Goal: Task Accomplishment & Management: Manage account settings

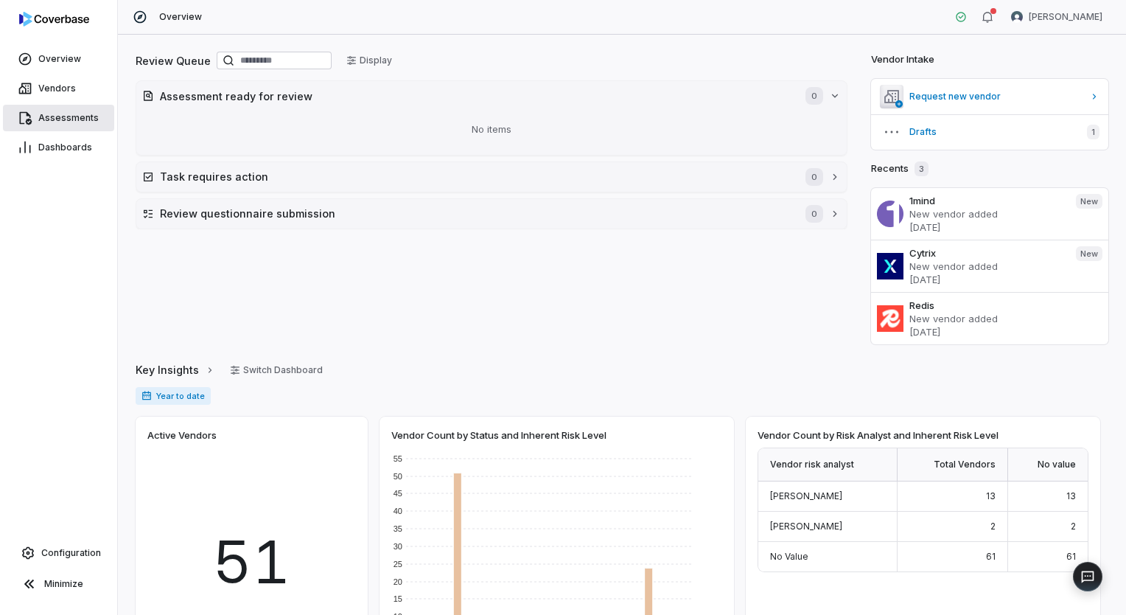
click at [54, 111] on link "Assessments" at bounding box center [58, 118] width 111 height 27
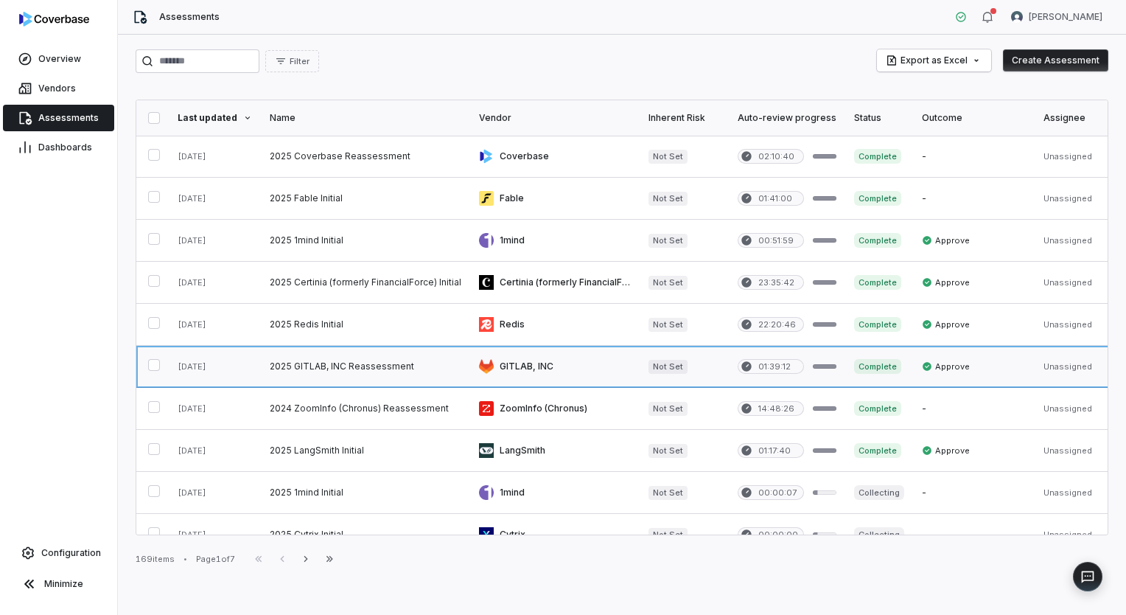
click at [380, 361] on link at bounding box center [365, 366] width 209 height 41
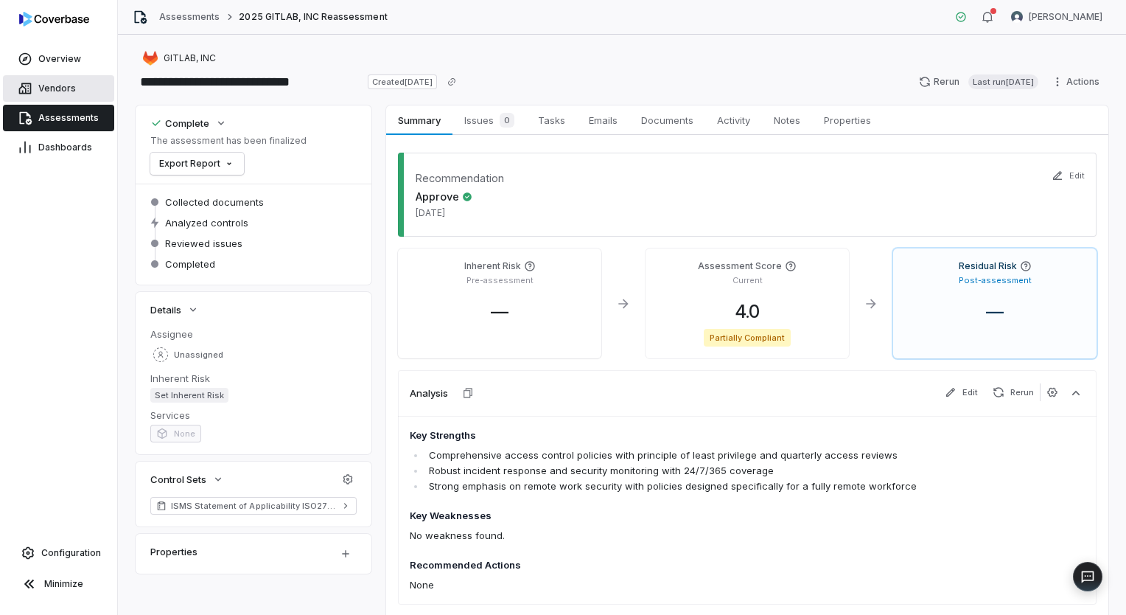
click at [61, 86] on span "Vendors" at bounding box center [57, 89] width 38 height 12
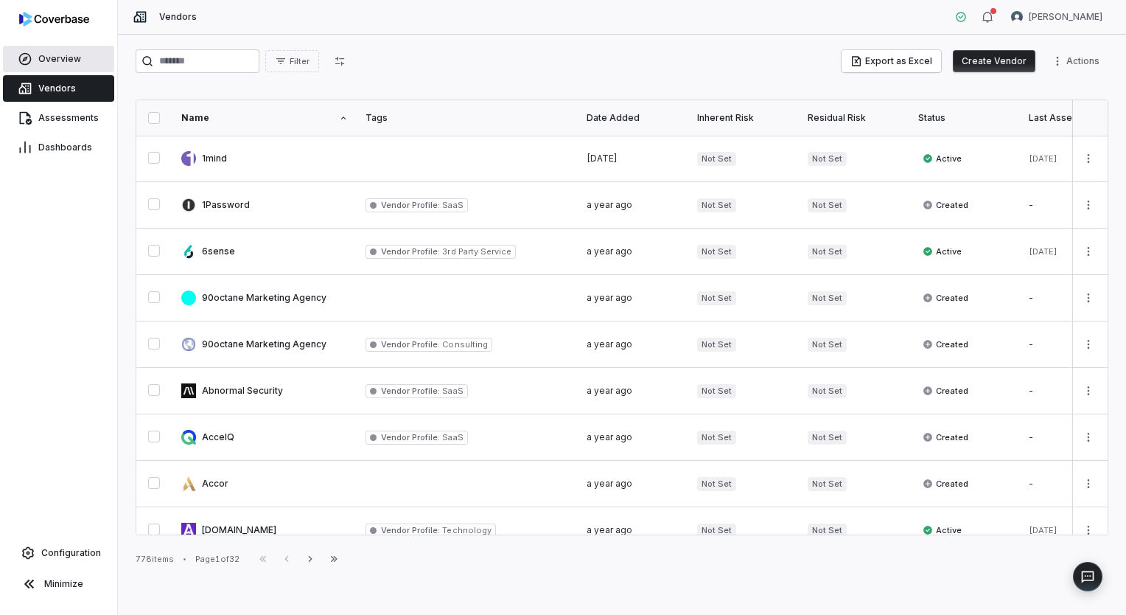
click at [70, 66] on link "Overview" at bounding box center [58, 59] width 111 height 27
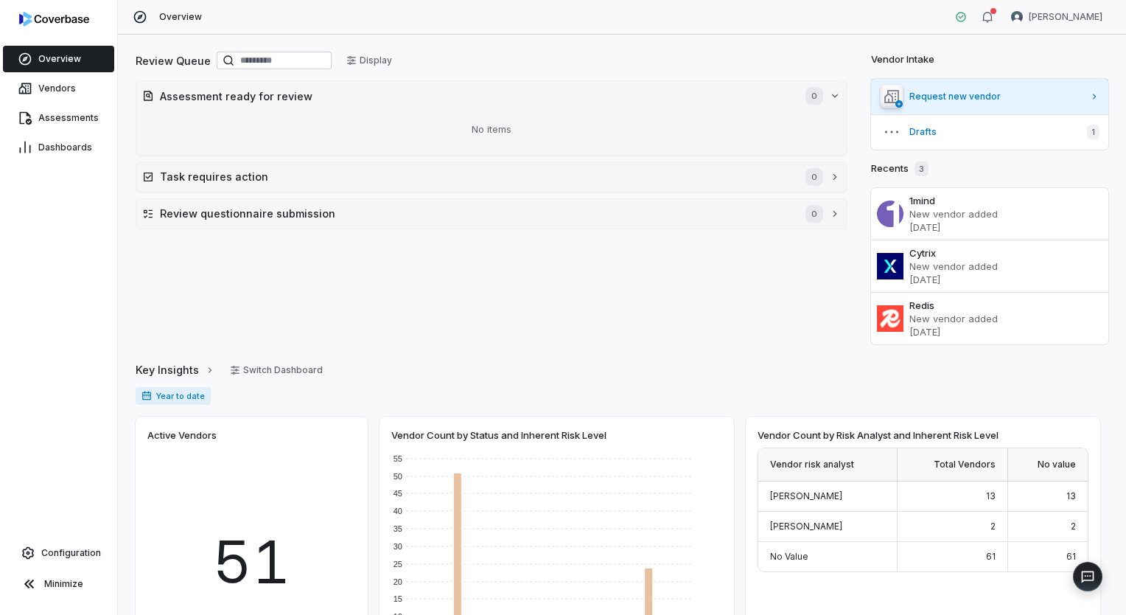
click at [955, 109] on link "Request new vendor" at bounding box center [989, 96] width 237 height 35
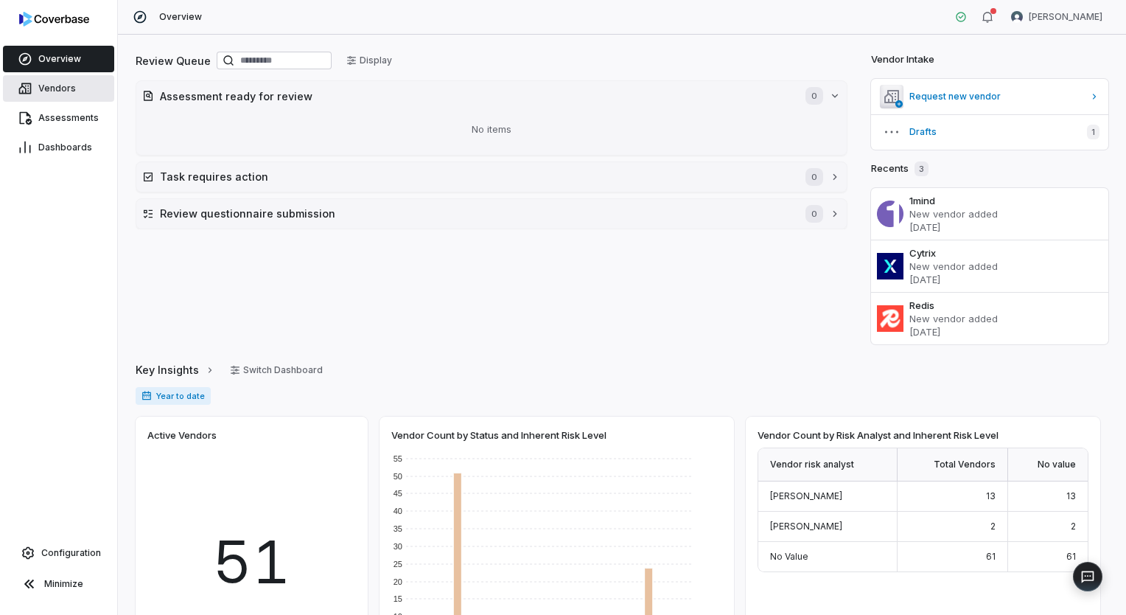
click at [64, 96] on link "Vendors" at bounding box center [58, 88] width 111 height 27
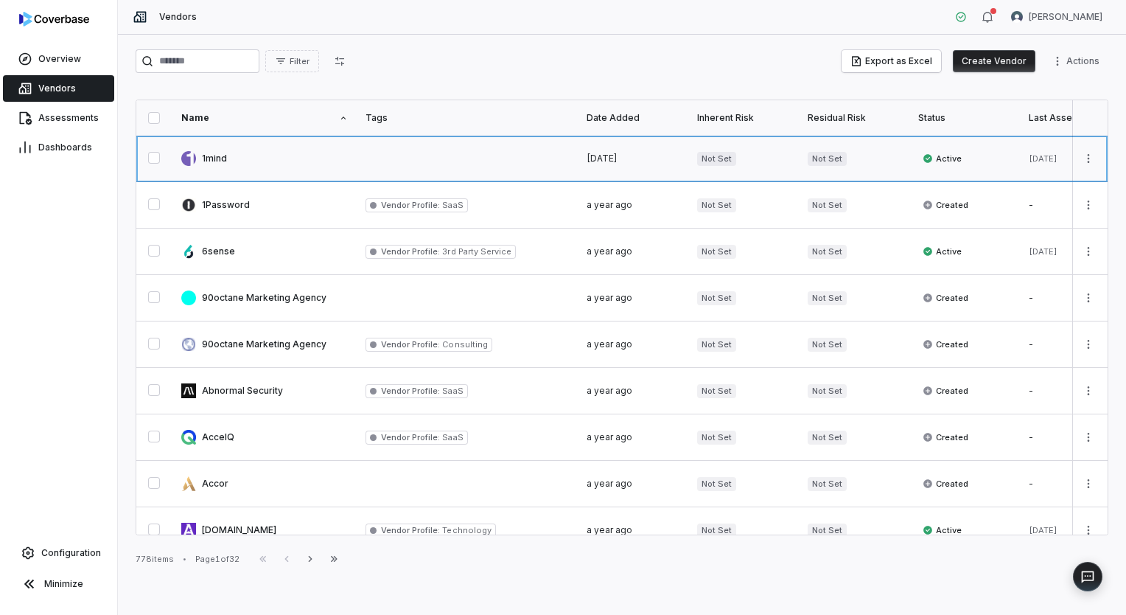
click at [227, 166] on link at bounding box center [265, 159] width 184 height 46
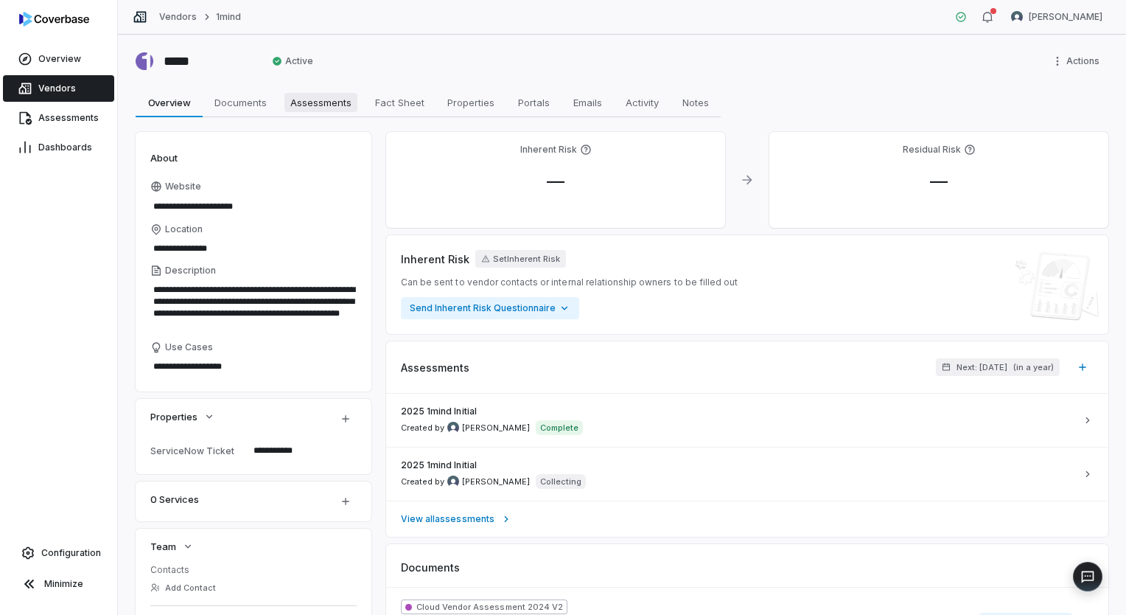
click at [319, 102] on span "Assessments" at bounding box center [321, 102] width 73 height 19
type textarea "*"
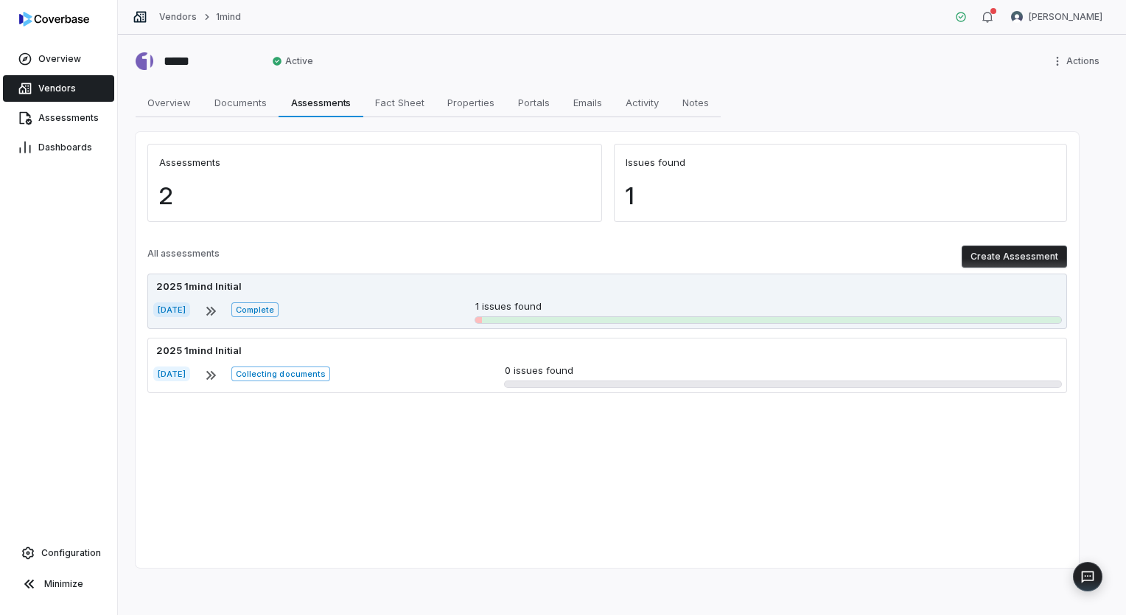
click at [678, 295] on div "2025 1mind Initial [DATE] Complete 1 issues found" at bounding box center [607, 301] width 920 height 55
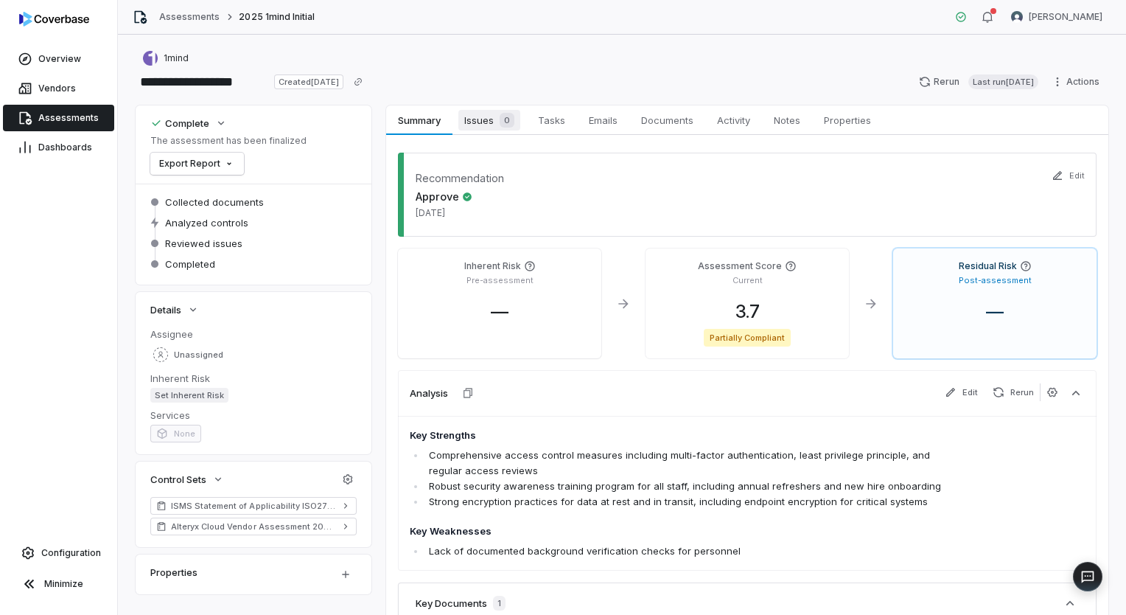
click at [489, 125] on span "Issues 0" at bounding box center [490, 120] width 62 height 21
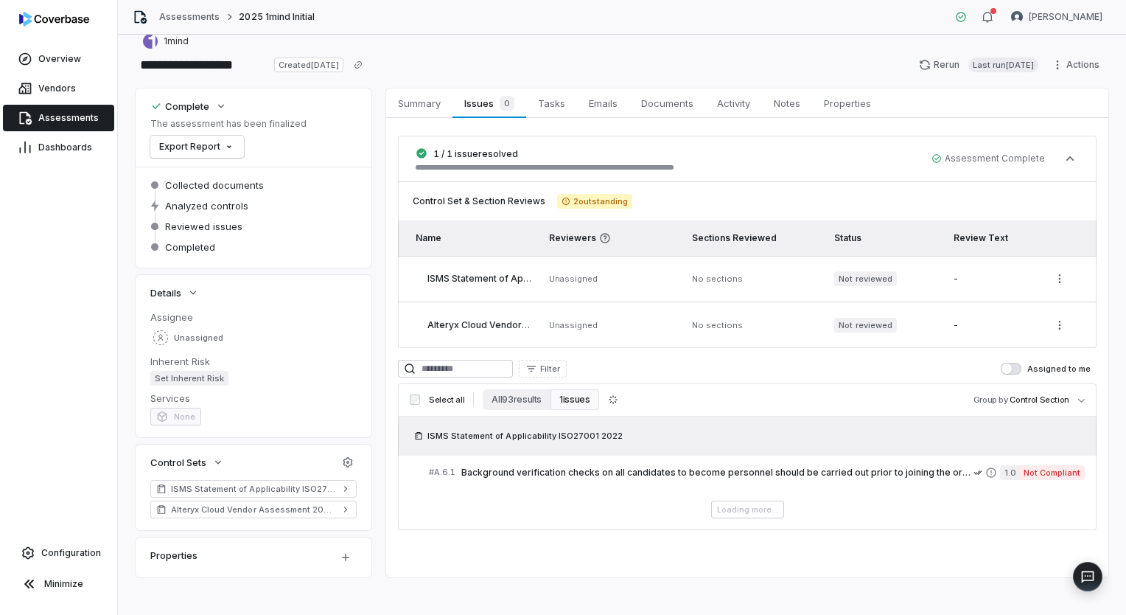
scroll to position [26, 0]
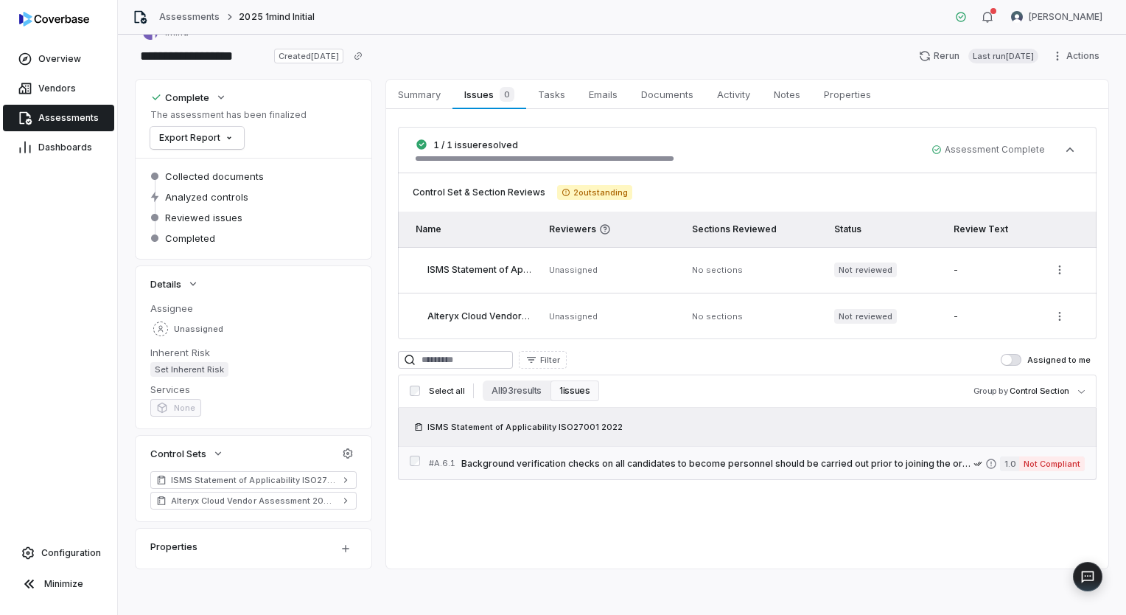
click at [871, 466] on span "Background verification checks on all candidates to become personnel should be …" at bounding box center [718, 464] width 512 height 12
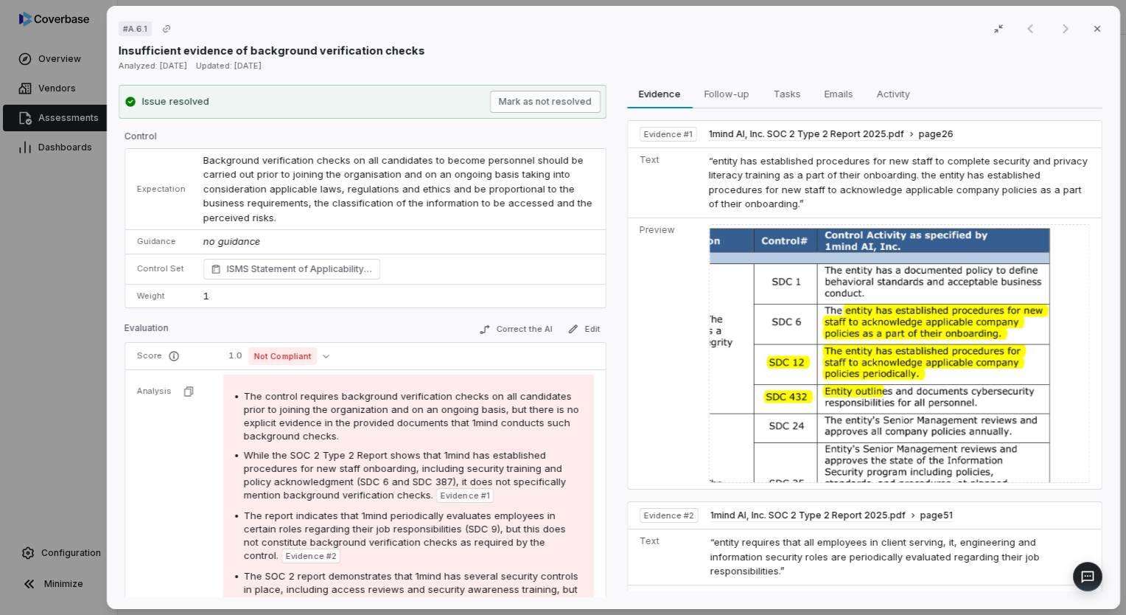
click at [569, 110] on button "Mark as not resolved" at bounding box center [545, 102] width 111 height 22
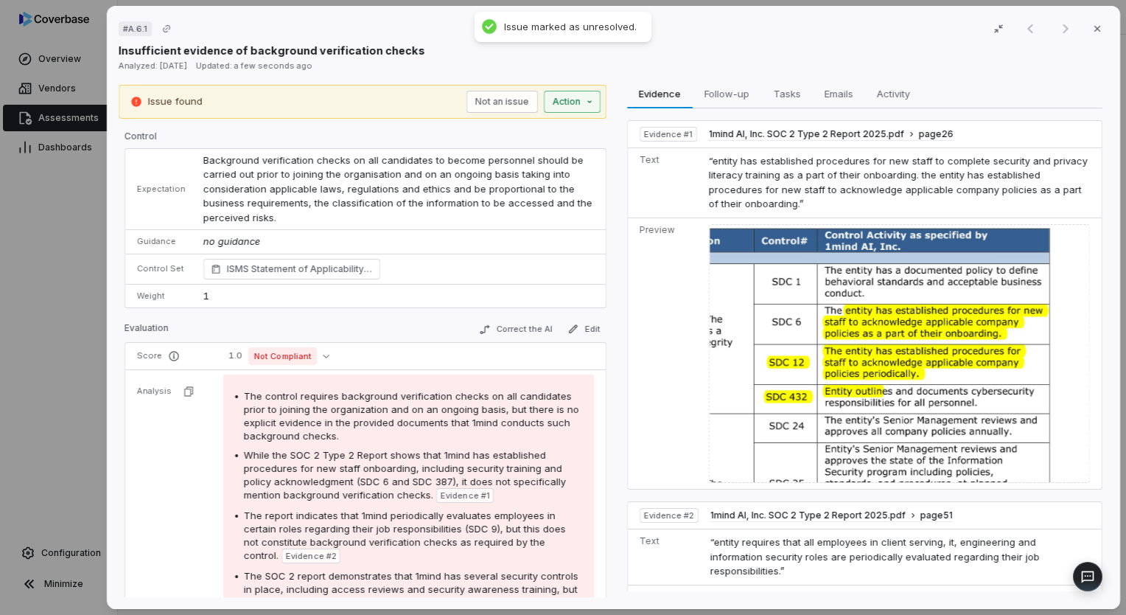
click at [584, 106] on div "# A.6.1 Result 1 of 1 Close Insufficient evidence of background verification ch…" at bounding box center [563, 307] width 1126 height 615
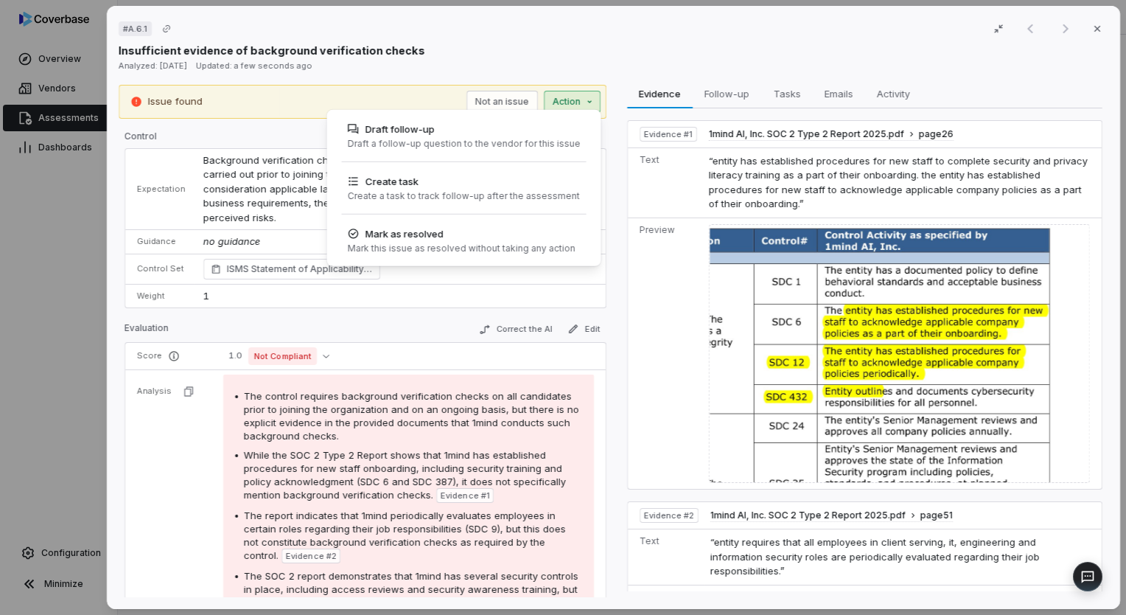
click at [833, 92] on div "# A.6.1 Result 1 of 1 Close Insufficient evidence of background verification ch…" at bounding box center [563, 307] width 1126 height 615
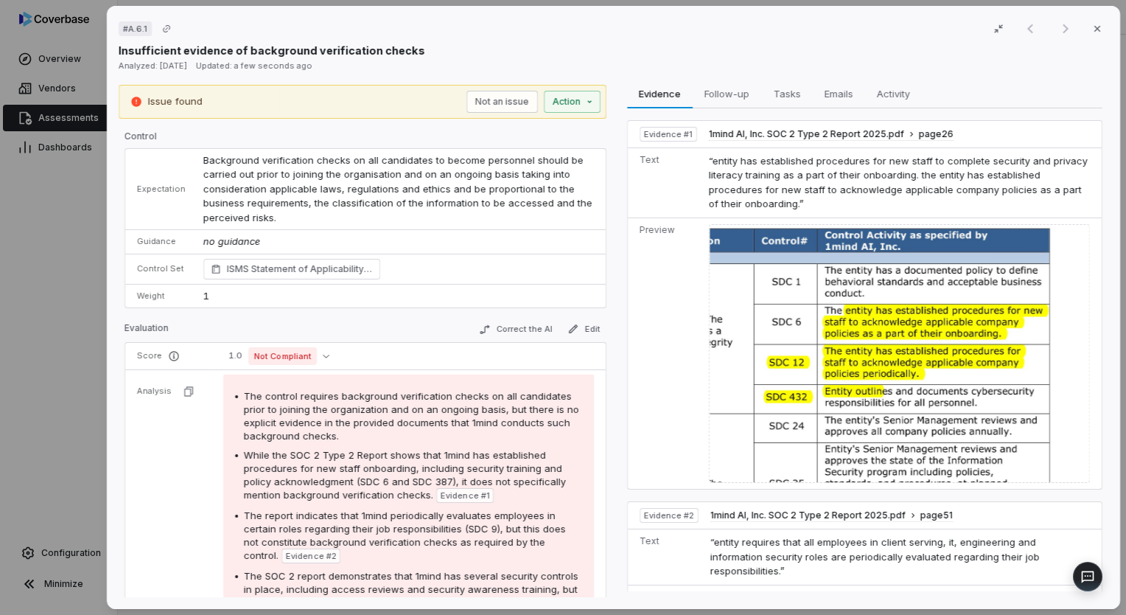
click at [833, 92] on span "Emails" at bounding box center [838, 93] width 41 height 19
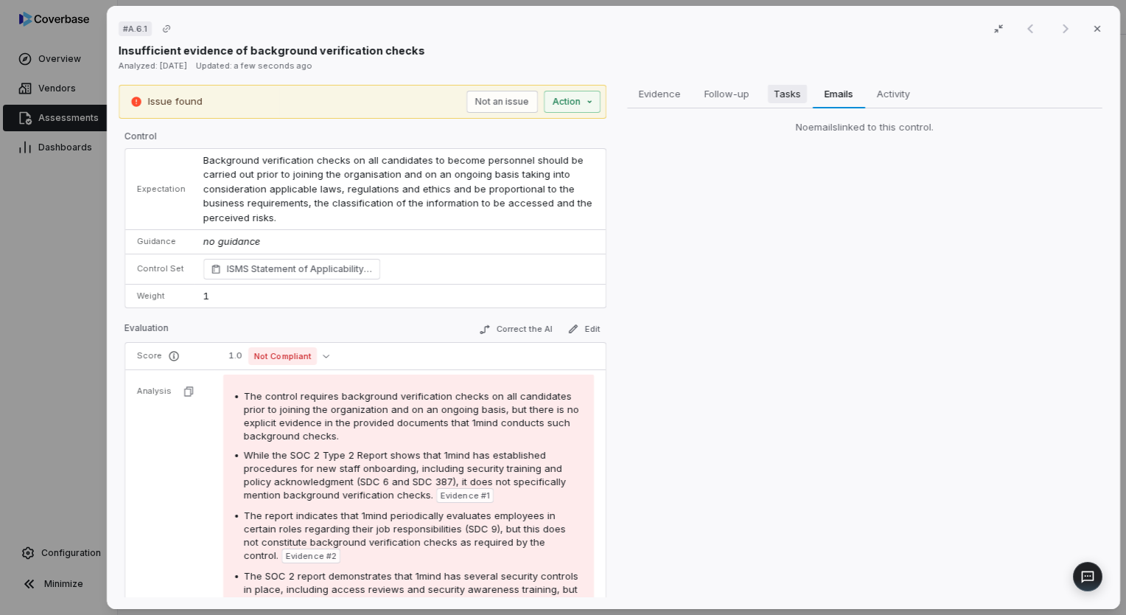
click at [784, 99] on span "Tasks" at bounding box center [786, 93] width 39 height 19
click at [728, 97] on span "Follow-up" at bounding box center [727, 93] width 57 height 19
click at [865, 93] on button "Activity Activity" at bounding box center [893, 93] width 57 height 29
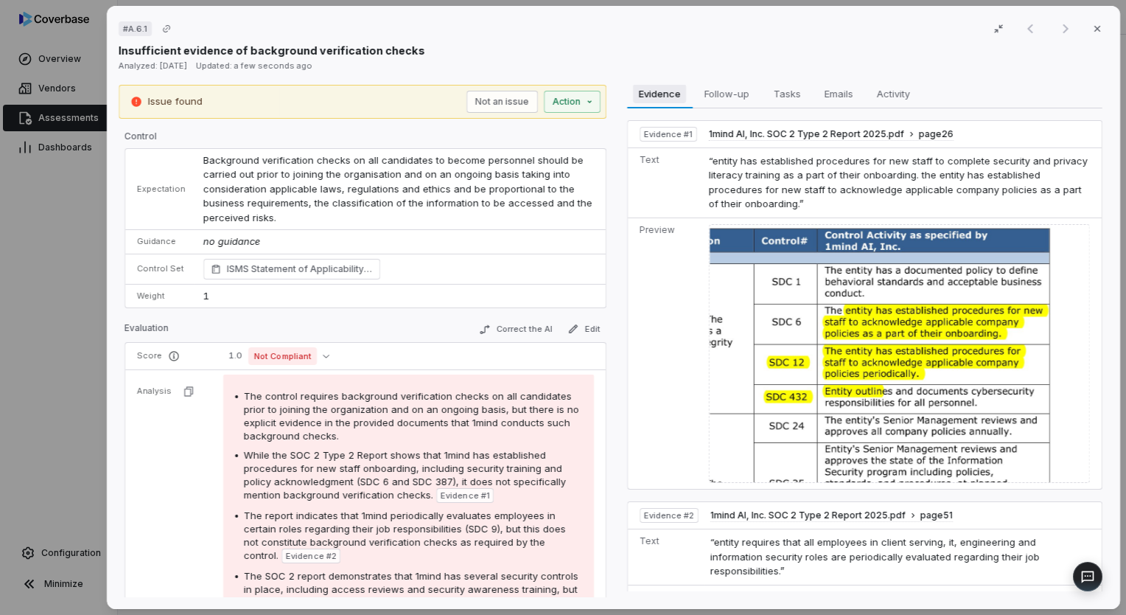
click at [670, 94] on span "Evidence" at bounding box center [659, 93] width 53 height 19
click at [1093, 32] on icon "button" at bounding box center [1098, 29] width 12 height 12
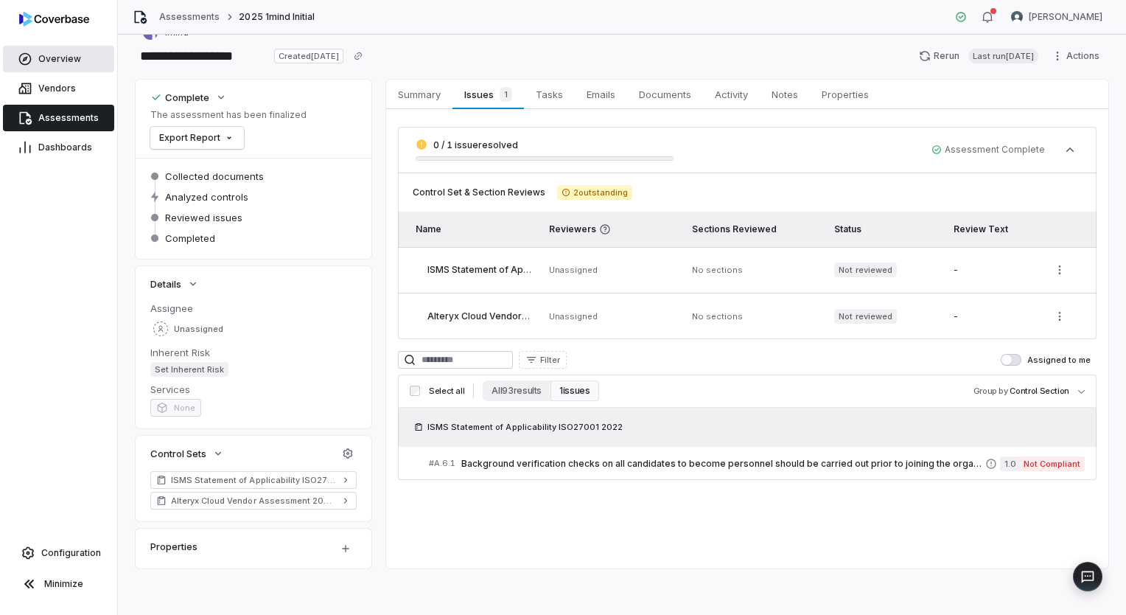
click at [57, 57] on span "Overview" at bounding box center [59, 59] width 43 height 12
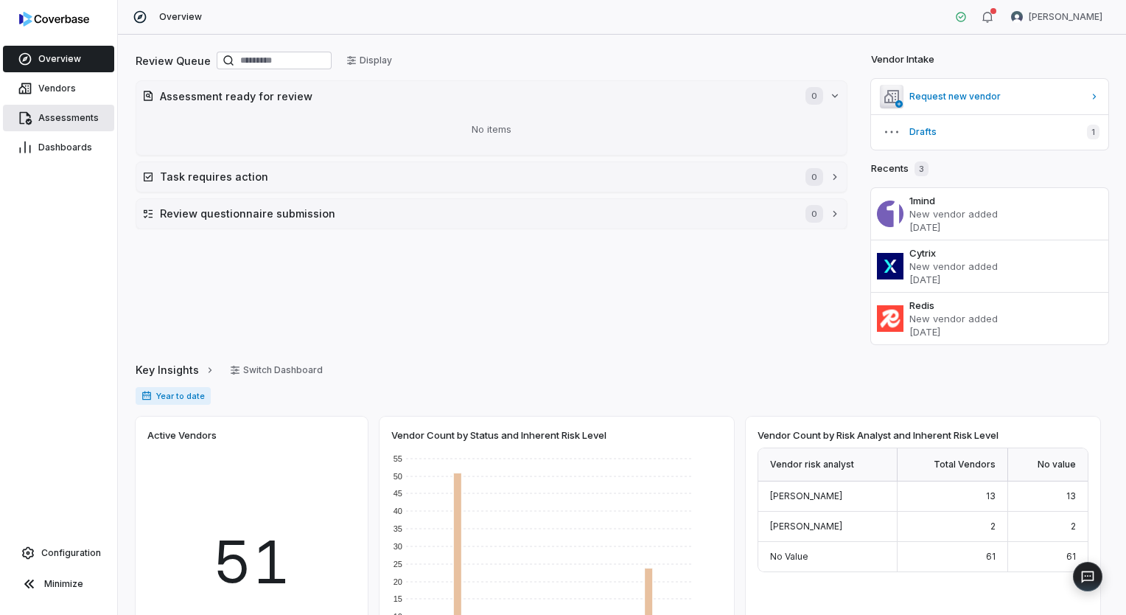
click at [73, 120] on span "Assessments" at bounding box center [68, 118] width 60 height 12
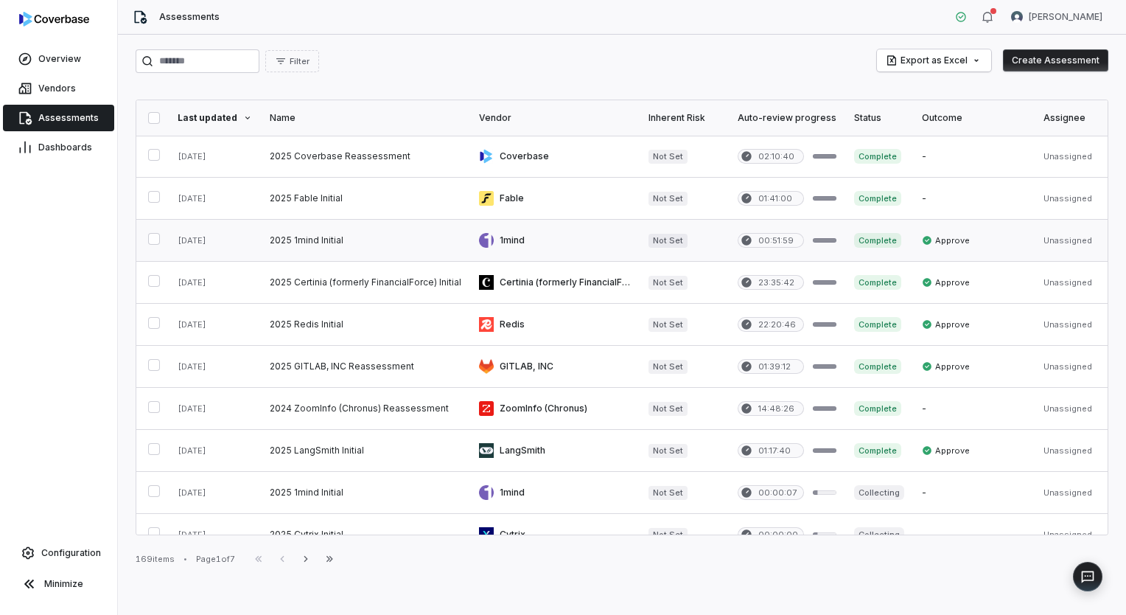
scroll to position [74, 0]
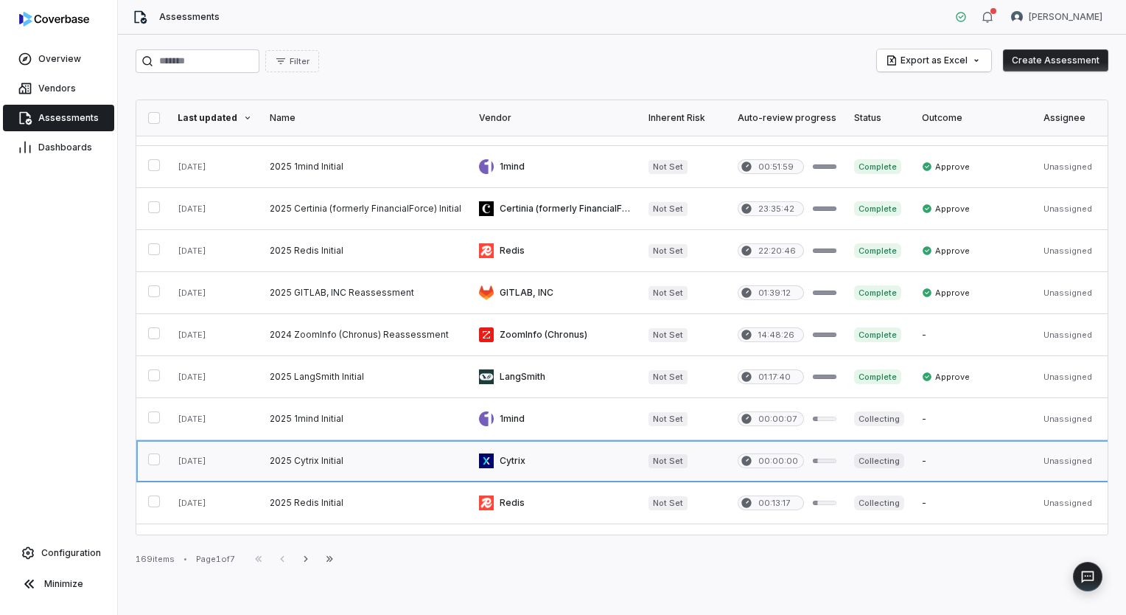
click at [509, 456] on link at bounding box center [555, 460] width 170 height 41
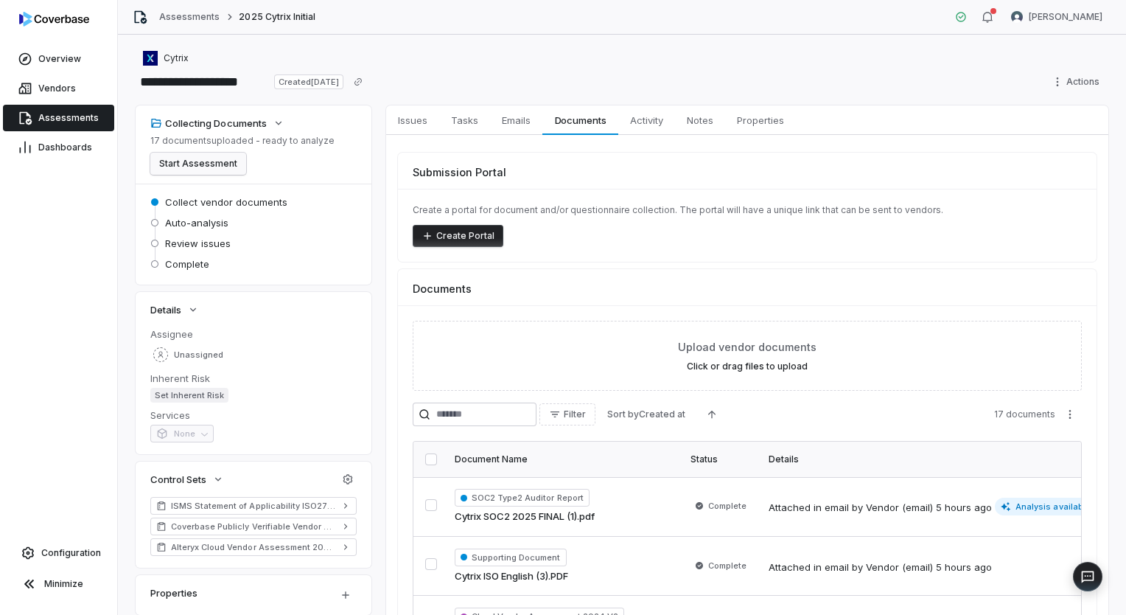
click at [209, 163] on button "Start Assessment" at bounding box center [198, 164] width 96 height 22
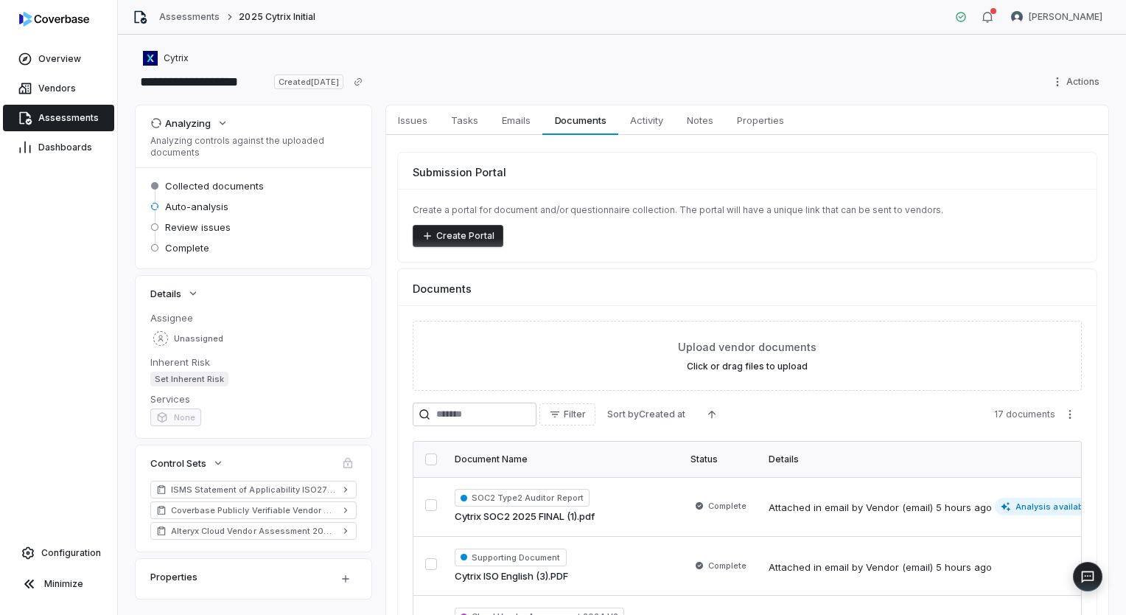
click at [60, 119] on span "Assessments" at bounding box center [68, 118] width 60 height 12
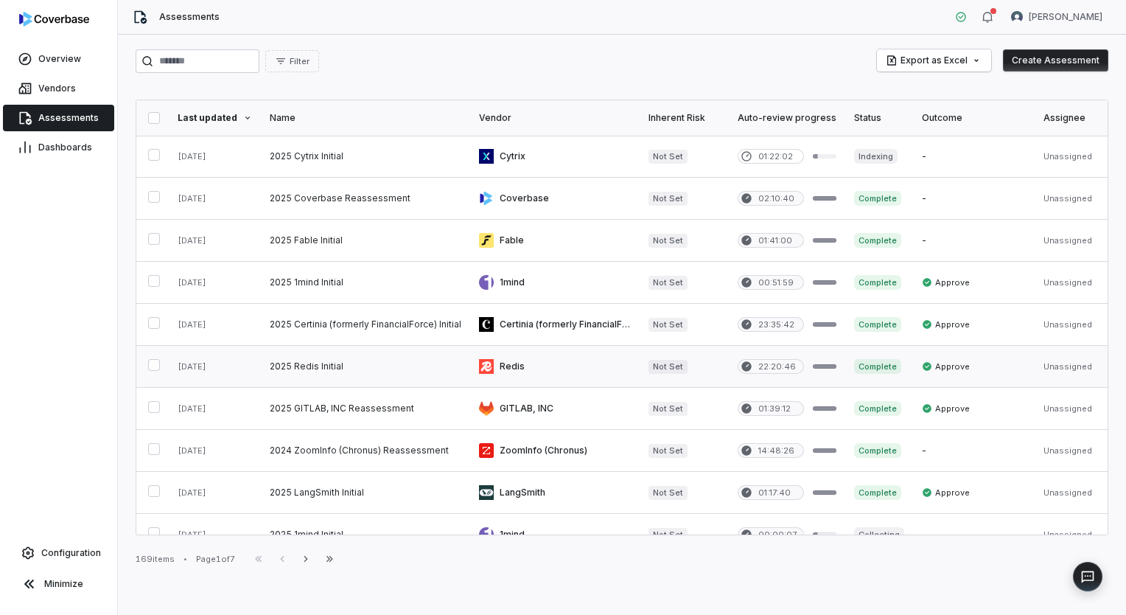
click at [557, 365] on link at bounding box center [555, 366] width 170 height 41
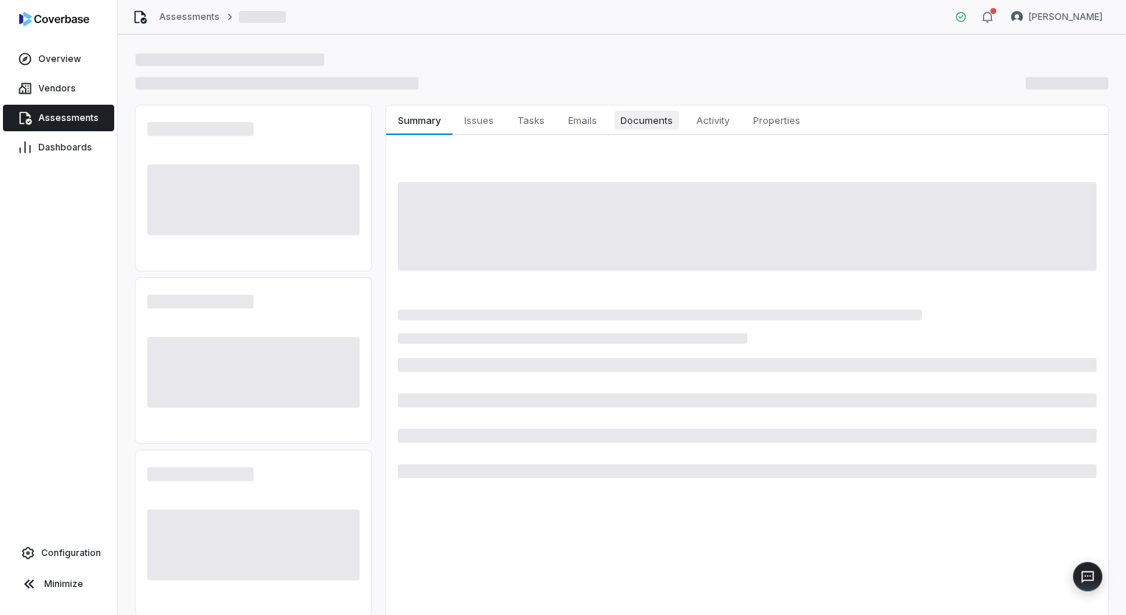
click at [659, 122] on span "Documents" at bounding box center [647, 120] width 64 height 19
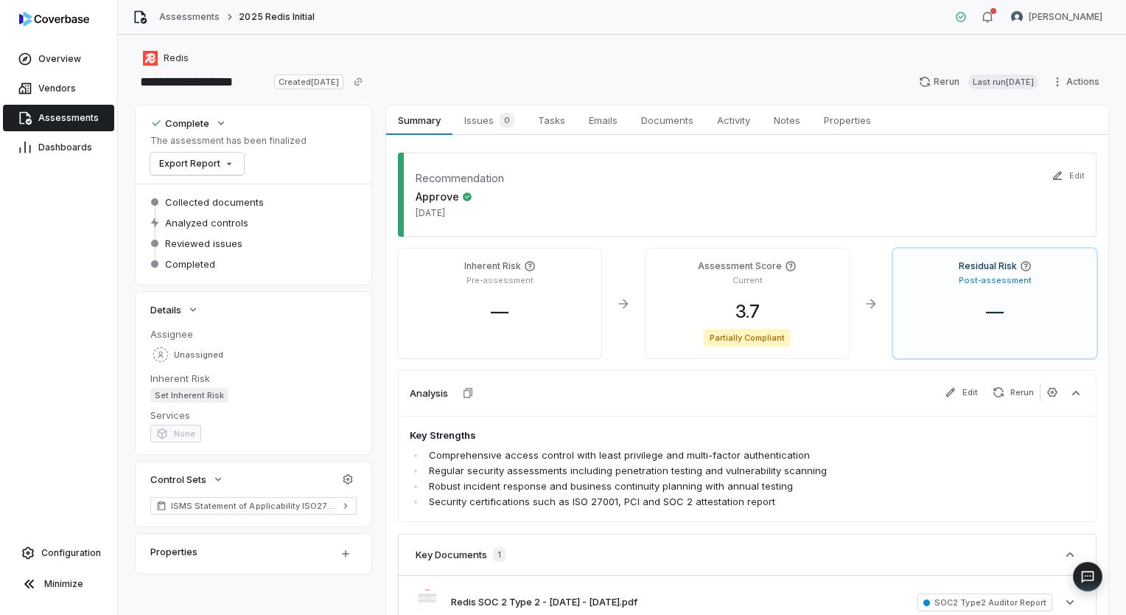
click at [659, 122] on span "Documents" at bounding box center [667, 120] width 64 height 19
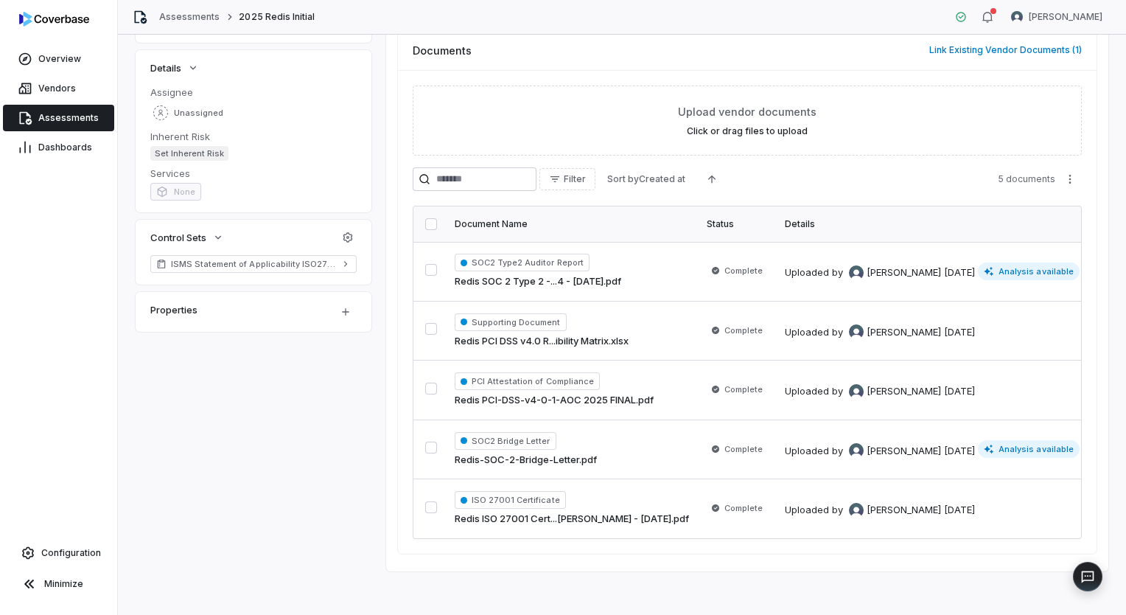
scroll to position [251, 0]
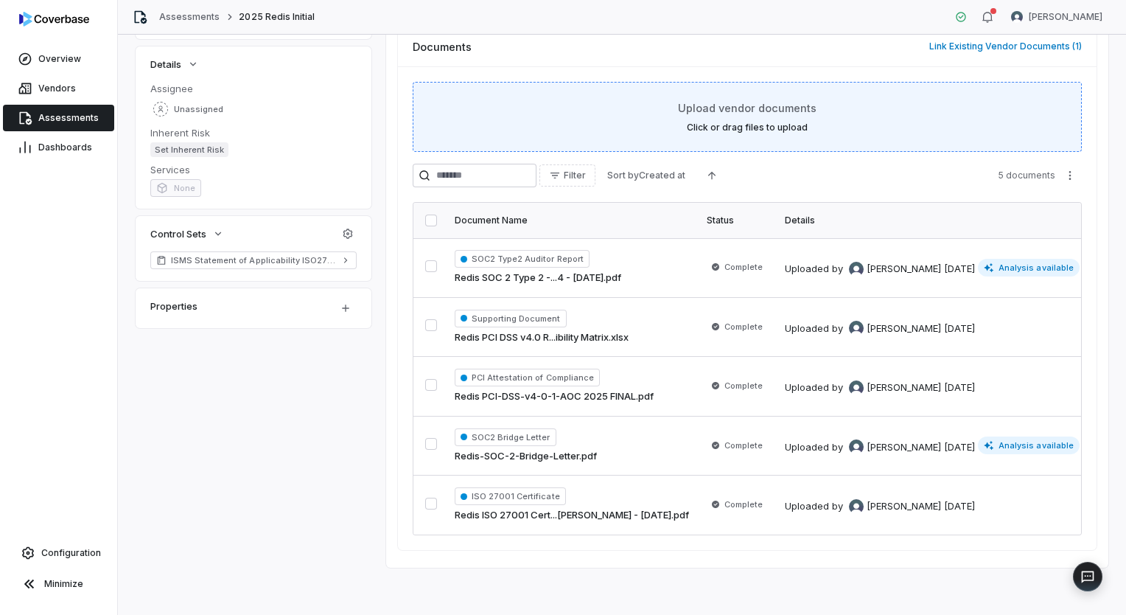
click at [717, 122] on label "Click or drag files to upload" at bounding box center [747, 128] width 121 height 12
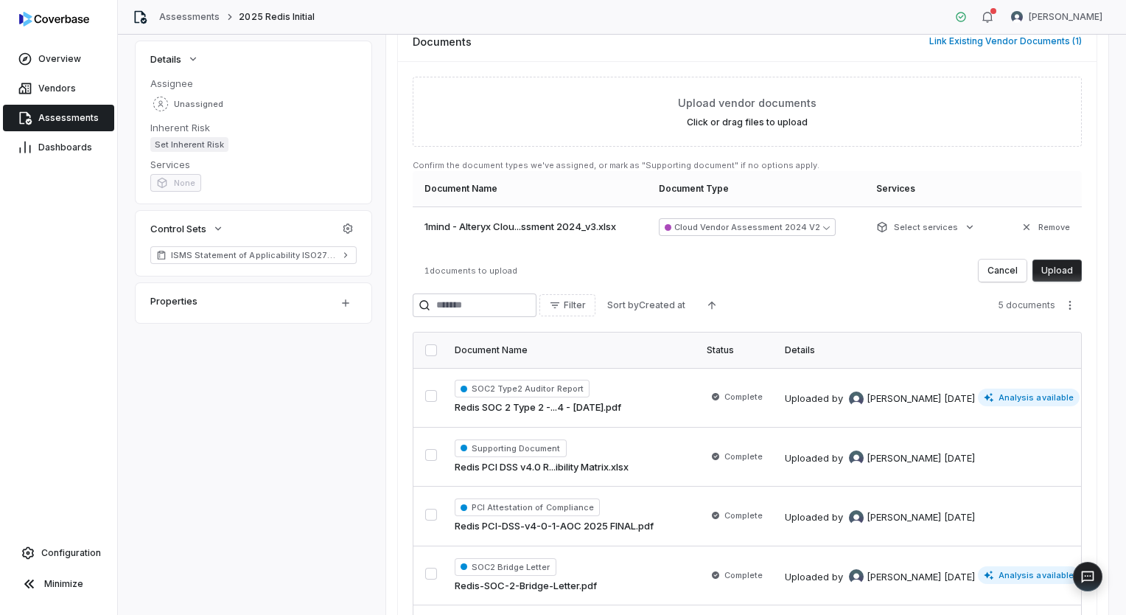
click at [1059, 267] on button "Upload" at bounding box center [1057, 271] width 49 height 22
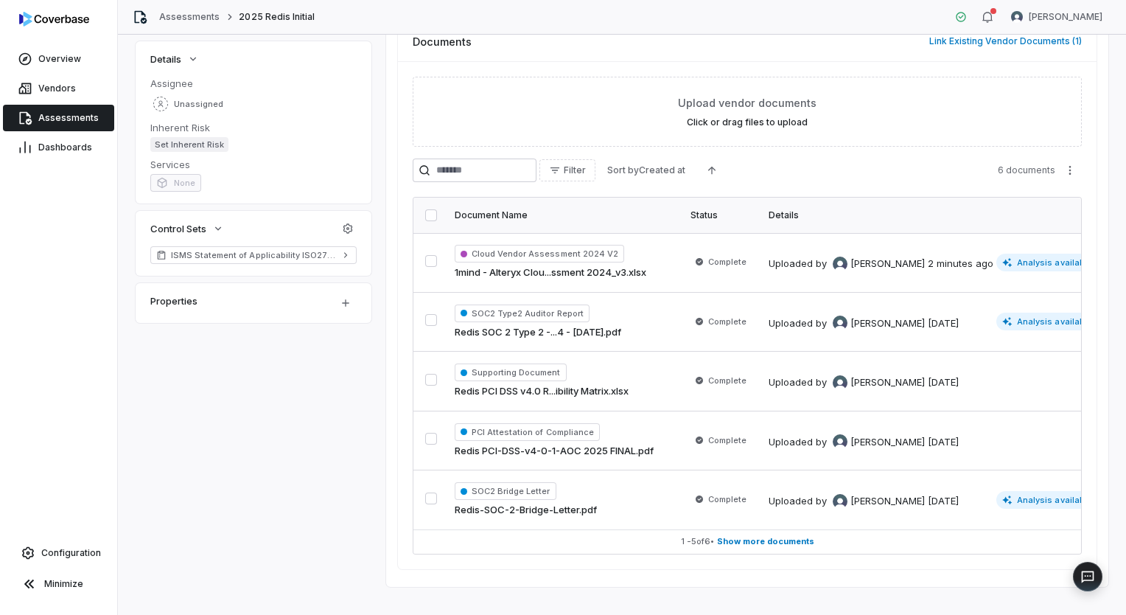
click at [83, 116] on span "Assessments" at bounding box center [68, 118] width 60 height 12
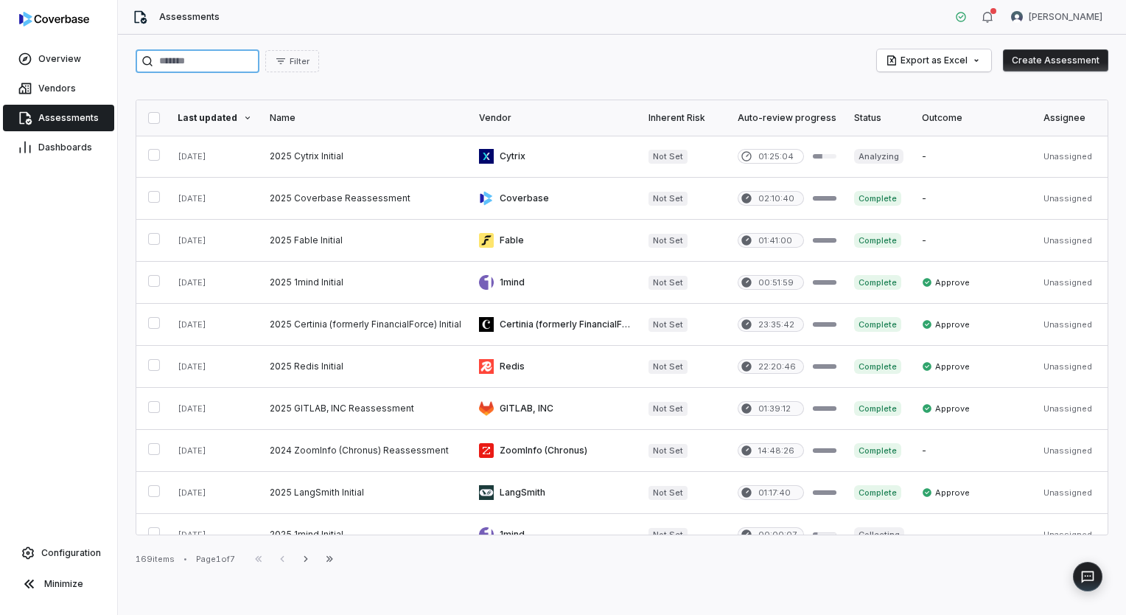
click at [239, 60] on input "search" at bounding box center [198, 61] width 124 height 24
type input "******"
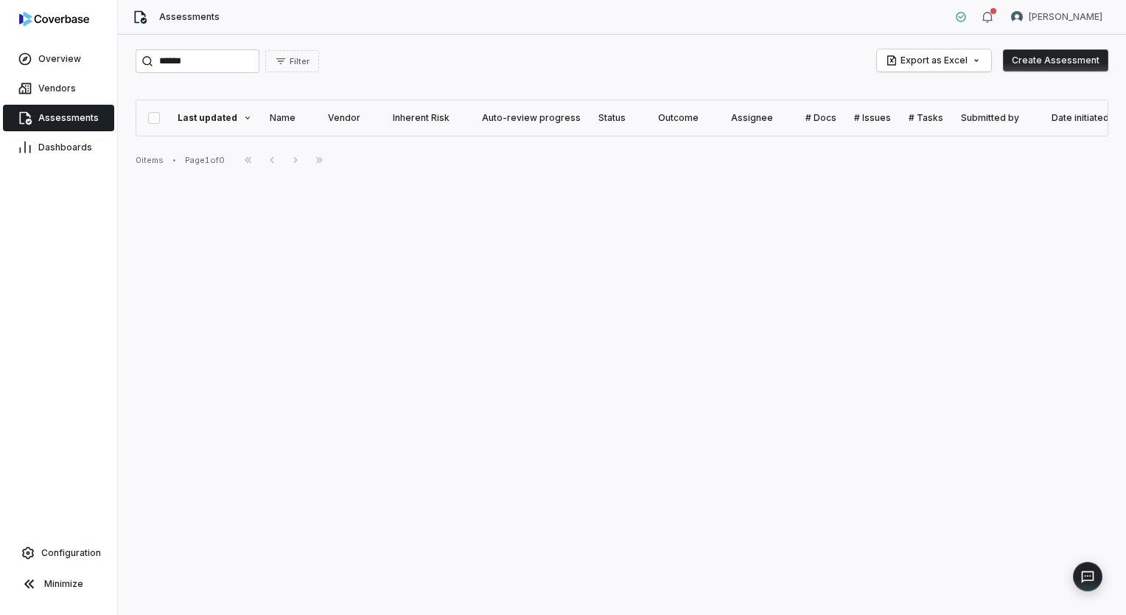
click at [88, 120] on span "Assessments" at bounding box center [68, 118] width 60 height 12
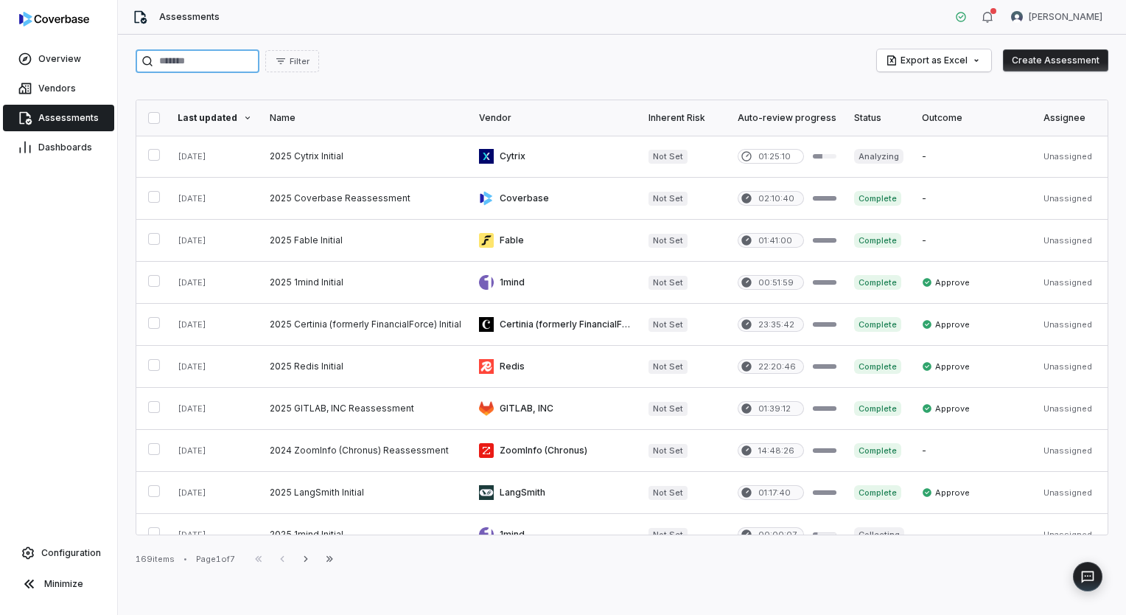
click at [212, 58] on input "search" at bounding box center [198, 61] width 124 height 24
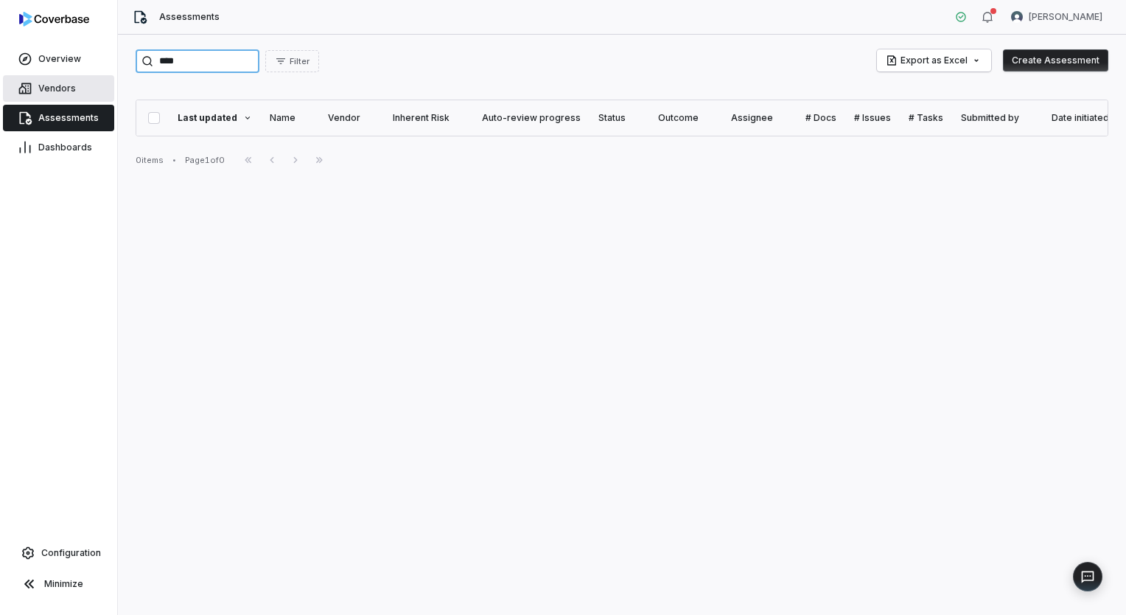
type input "****"
click at [77, 94] on link "Vendors" at bounding box center [58, 88] width 111 height 27
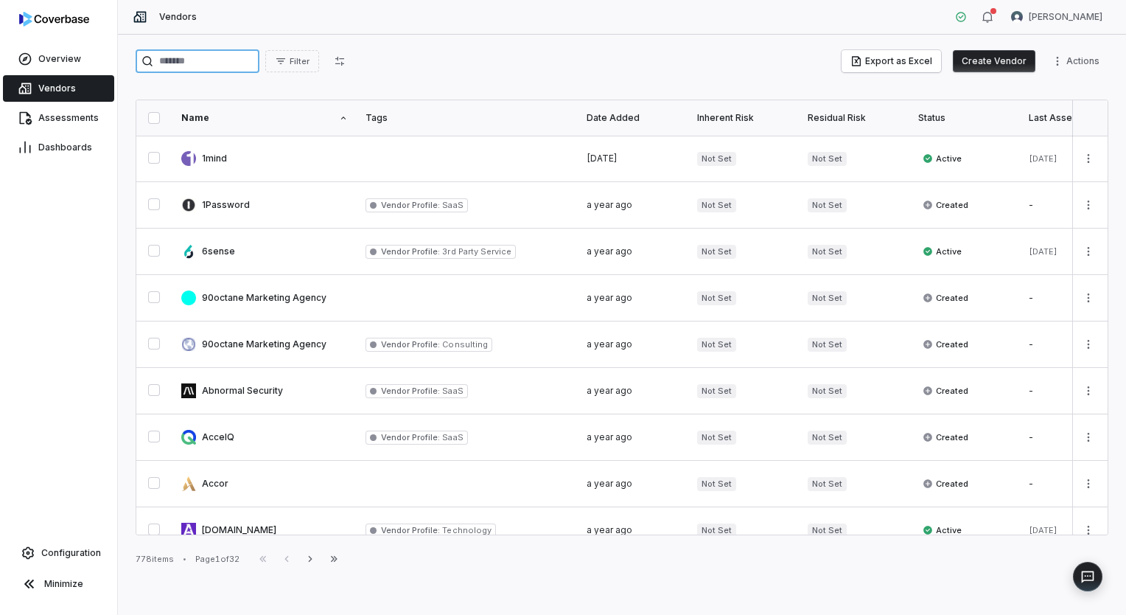
click at [233, 58] on input "search" at bounding box center [198, 61] width 124 height 24
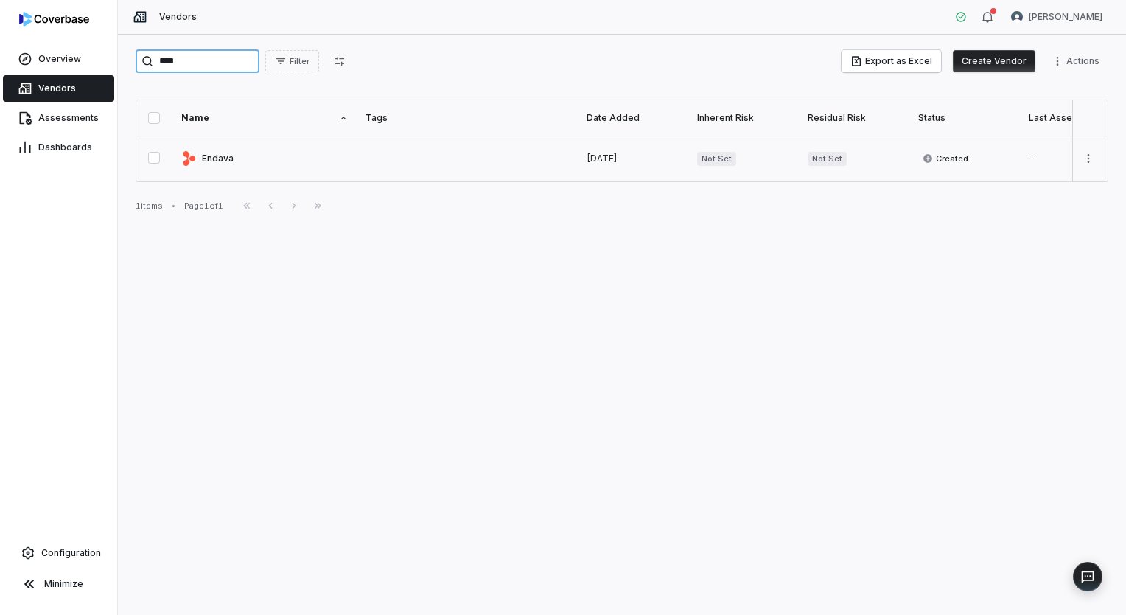
type input "****"
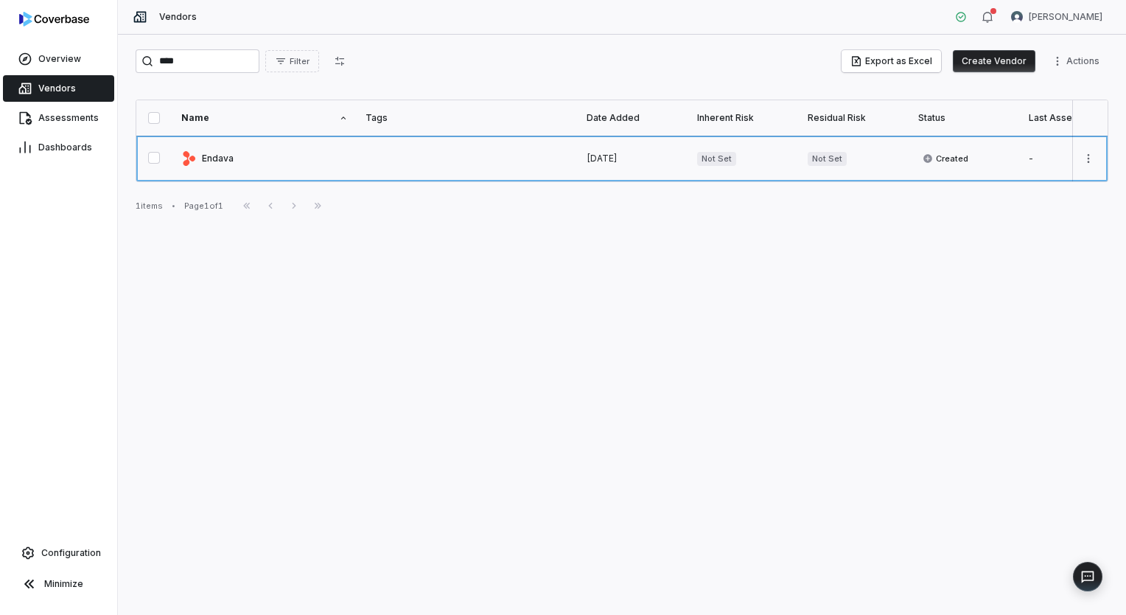
click at [233, 155] on link at bounding box center [265, 159] width 184 height 46
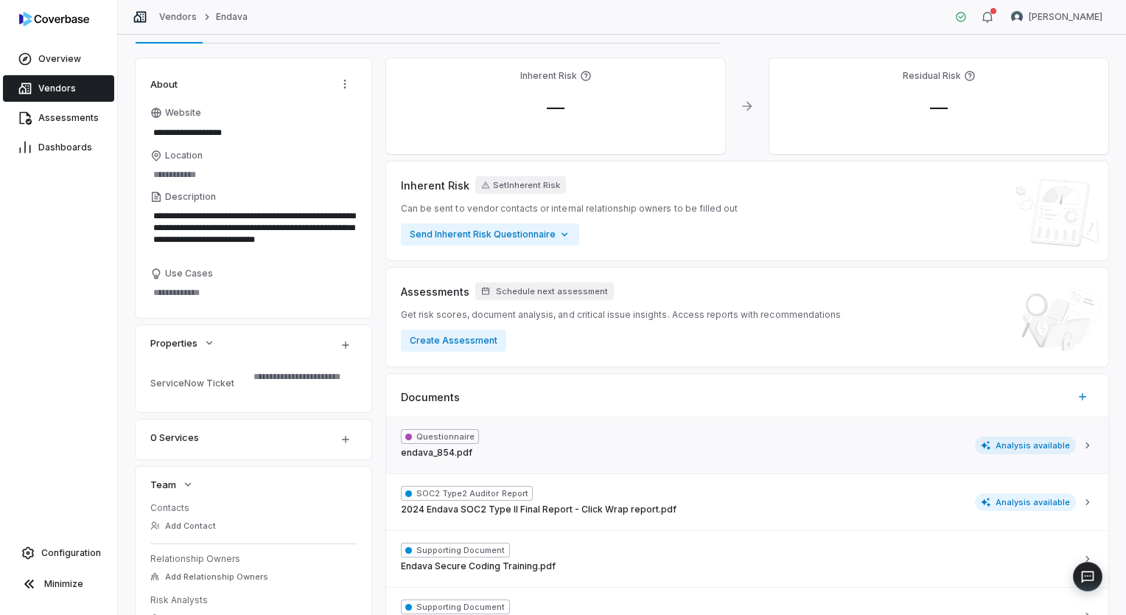
scroll to position [147, 0]
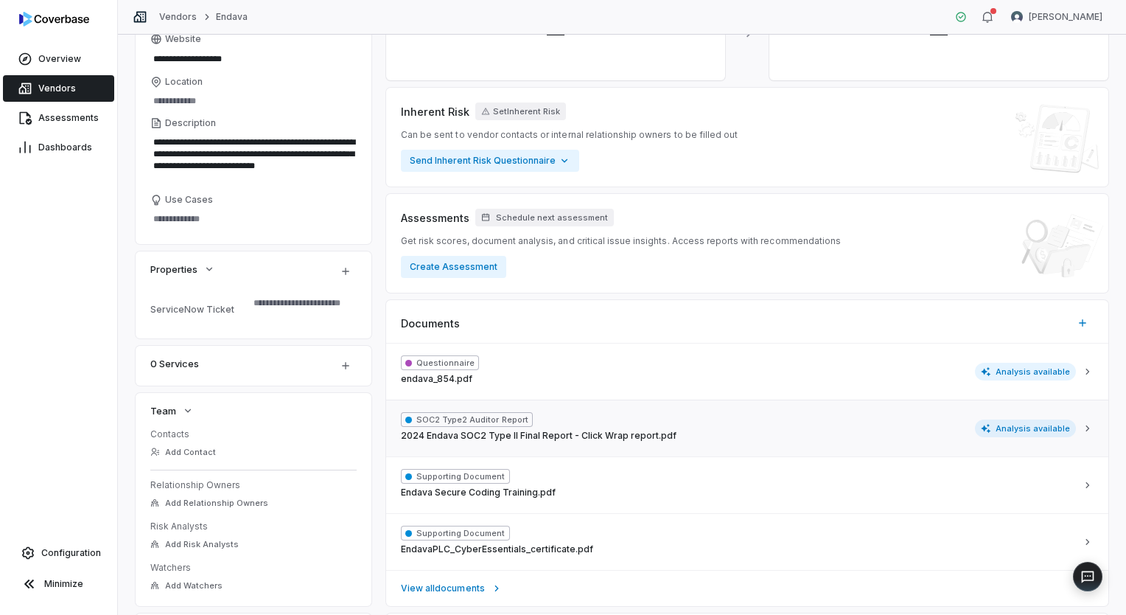
click at [680, 417] on div "SOC2 Type2 Auditor Report 2024 Endava SOC2 Type II Final Report - Click Wrap re…" at bounding box center [738, 428] width 675 height 32
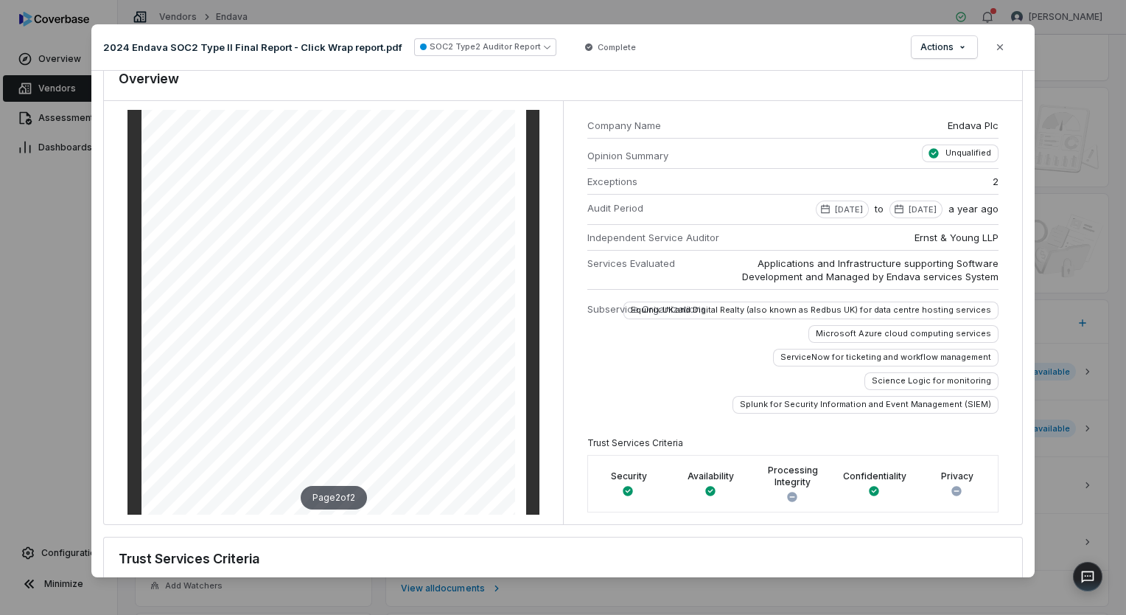
scroll to position [0, 0]
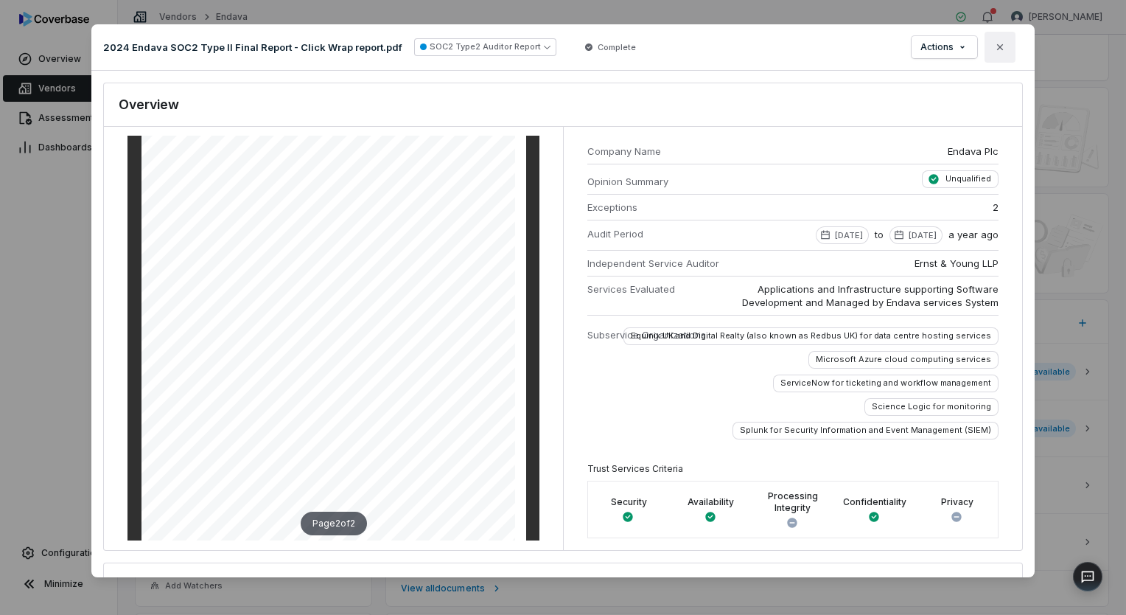
click at [1003, 49] on icon "button" at bounding box center [1001, 47] width 12 height 12
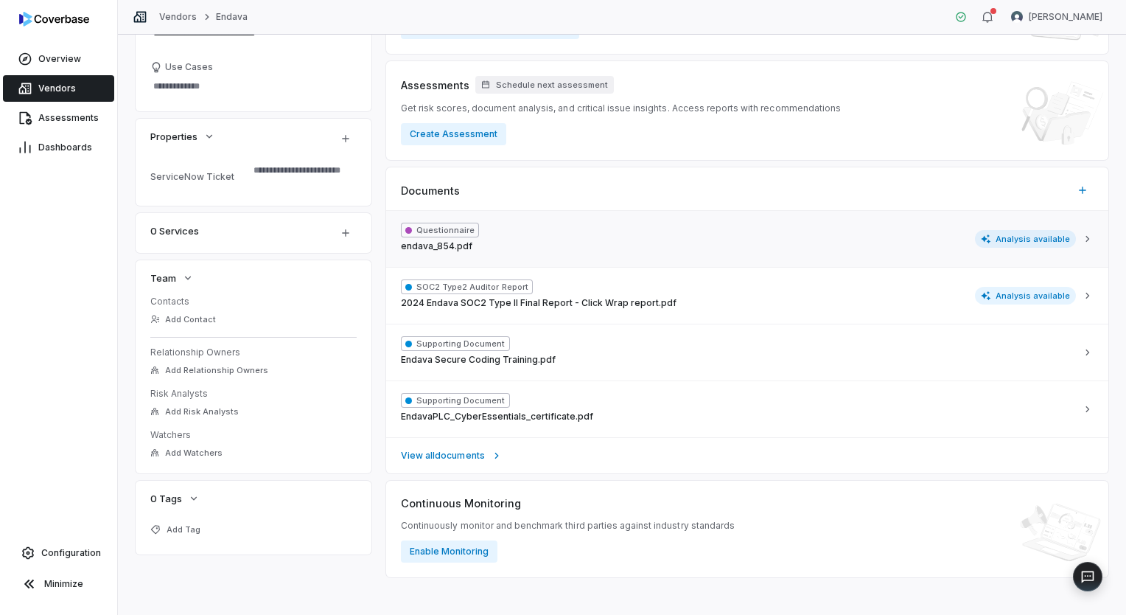
scroll to position [288, 0]
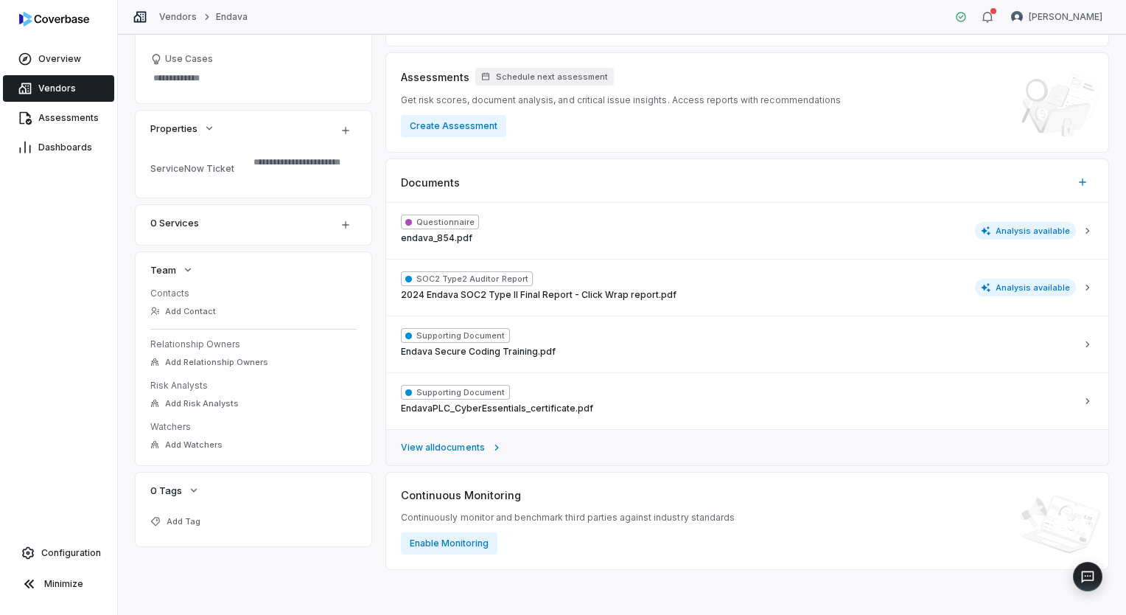
click at [467, 444] on span "View all documents" at bounding box center [443, 448] width 84 height 12
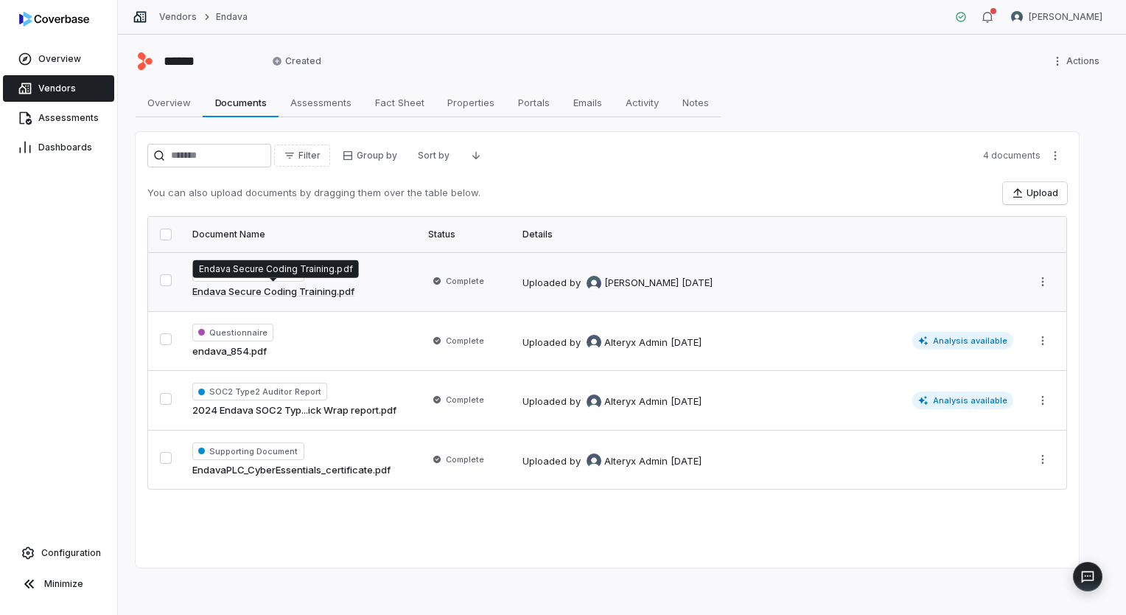
click at [317, 285] on link "Endava Secure Coding Training.pdf" at bounding box center [273, 292] width 162 height 15
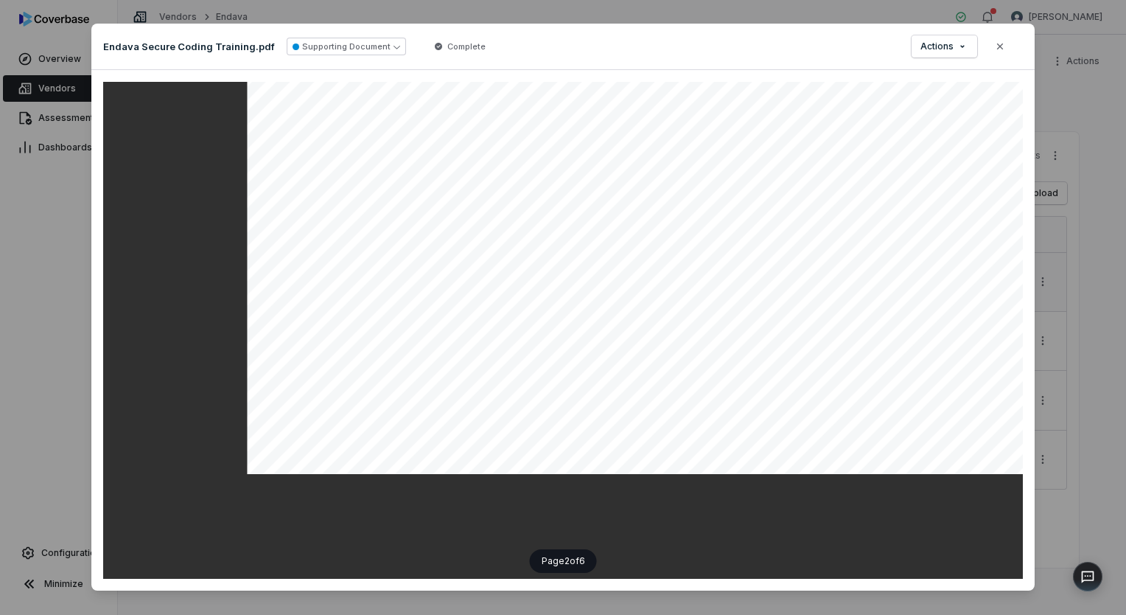
scroll to position [1106, 0]
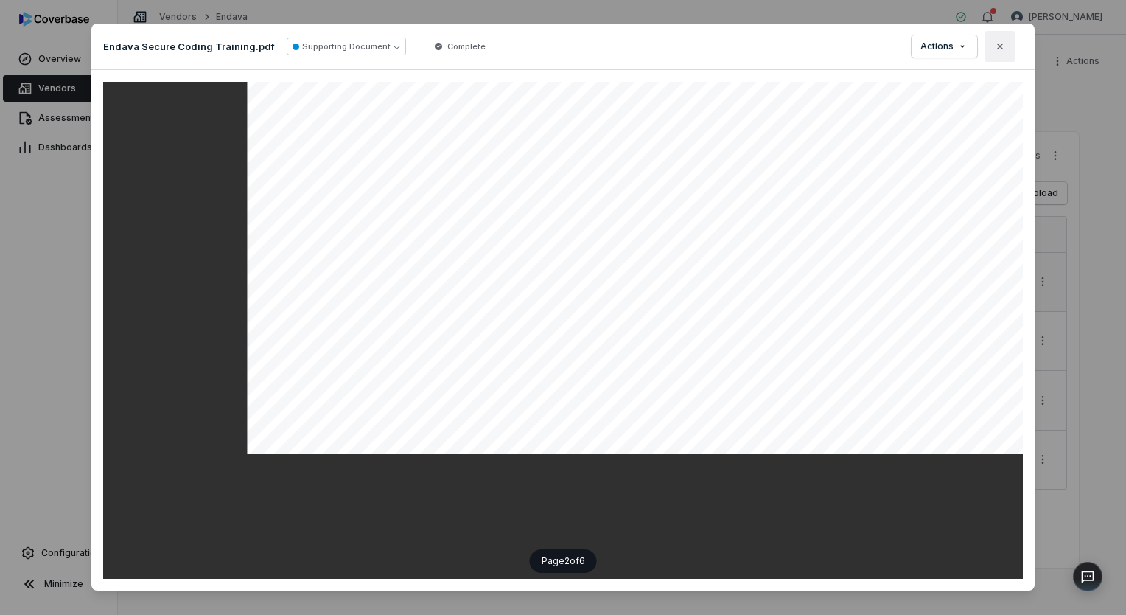
click at [997, 47] on icon "button" at bounding box center [1000, 46] width 6 height 6
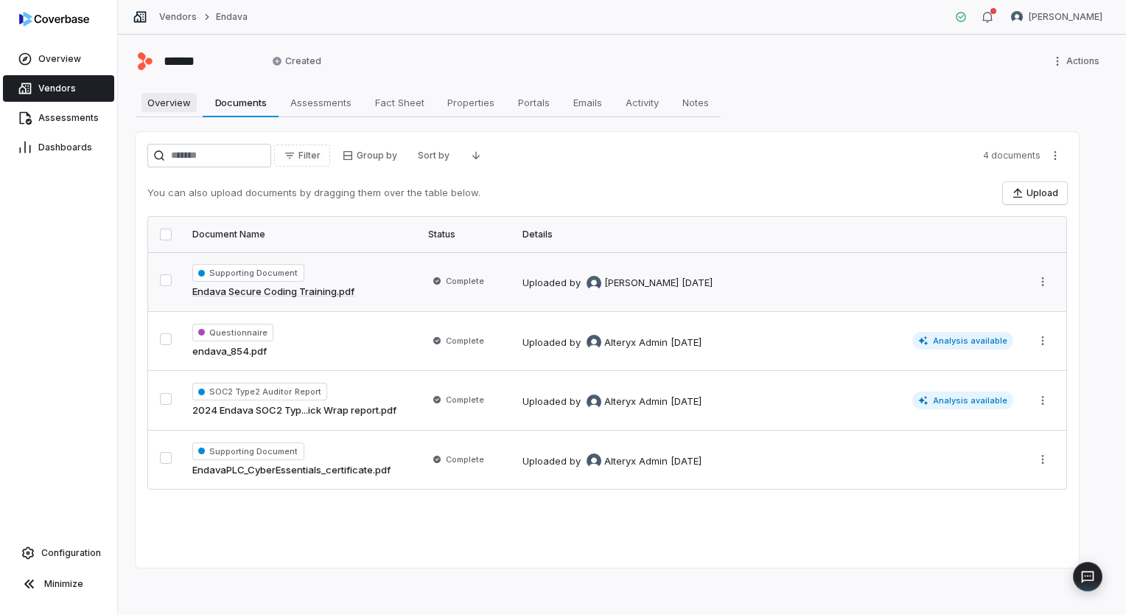
click at [155, 108] on span "Overview" at bounding box center [169, 102] width 55 height 19
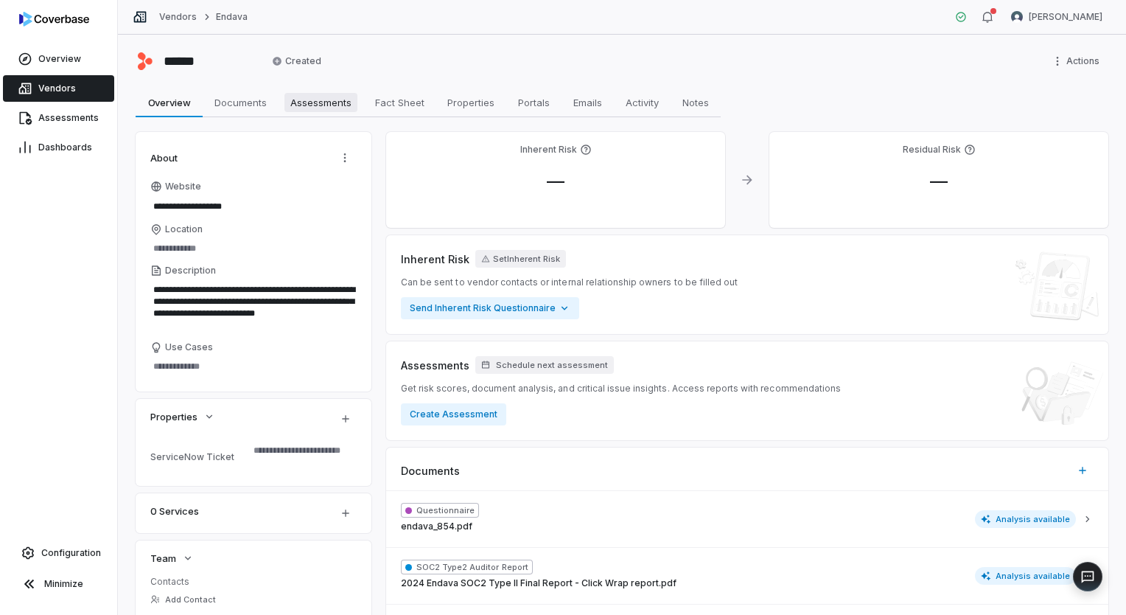
click at [289, 99] on span "Assessments" at bounding box center [321, 102] width 73 height 19
type textarea "*"
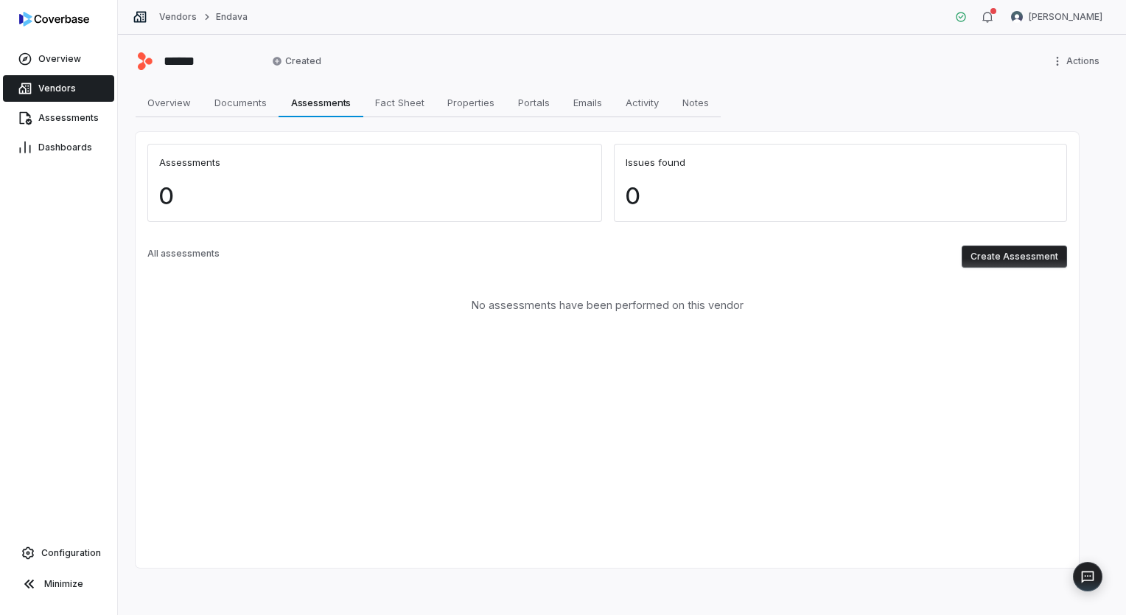
click at [1035, 260] on button "Create Assessment" at bounding box center [1014, 256] width 105 height 22
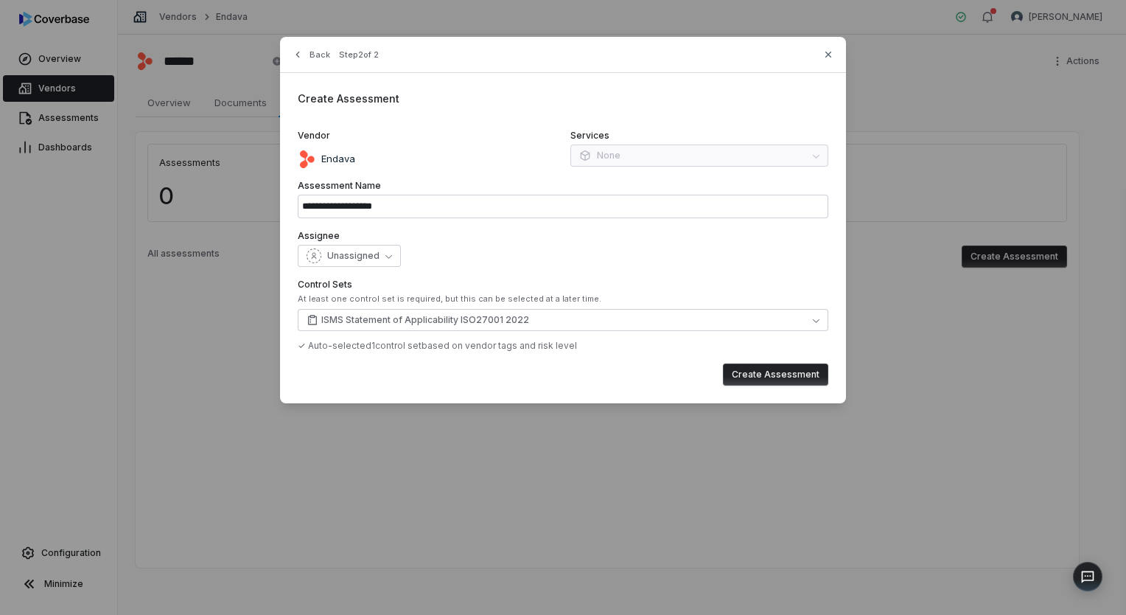
click at [775, 373] on button "Create Assessment" at bounding box center [775, 374] width 105 height 22
type input "**********"
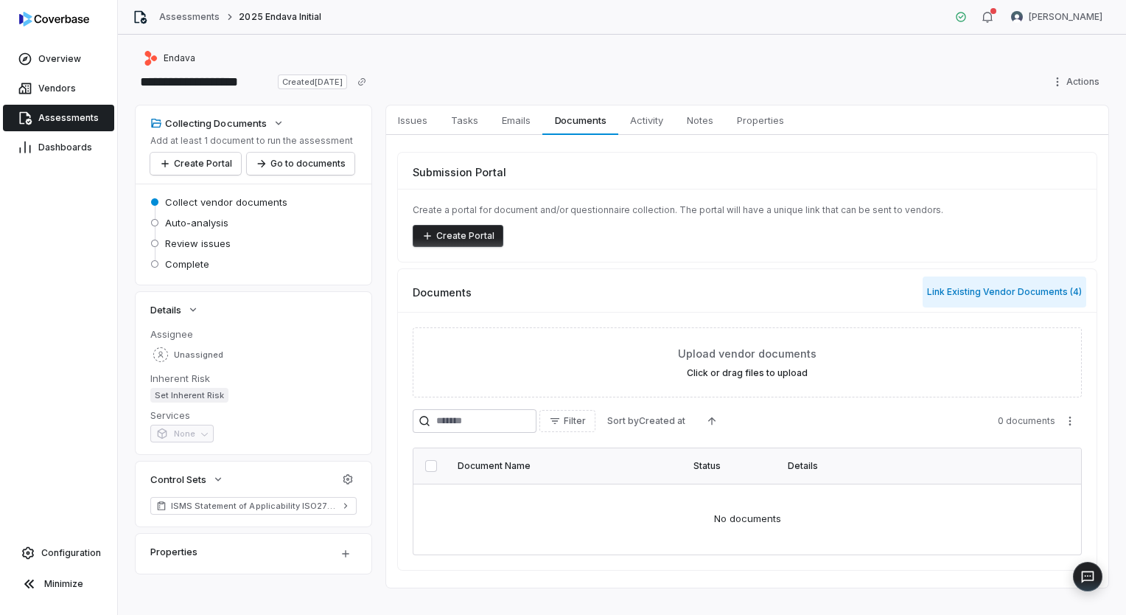
click at [986, 296] on button "Link Existing Vendor Documents ( 4 )" at bounding box center [1005, 291] width 164 height 31
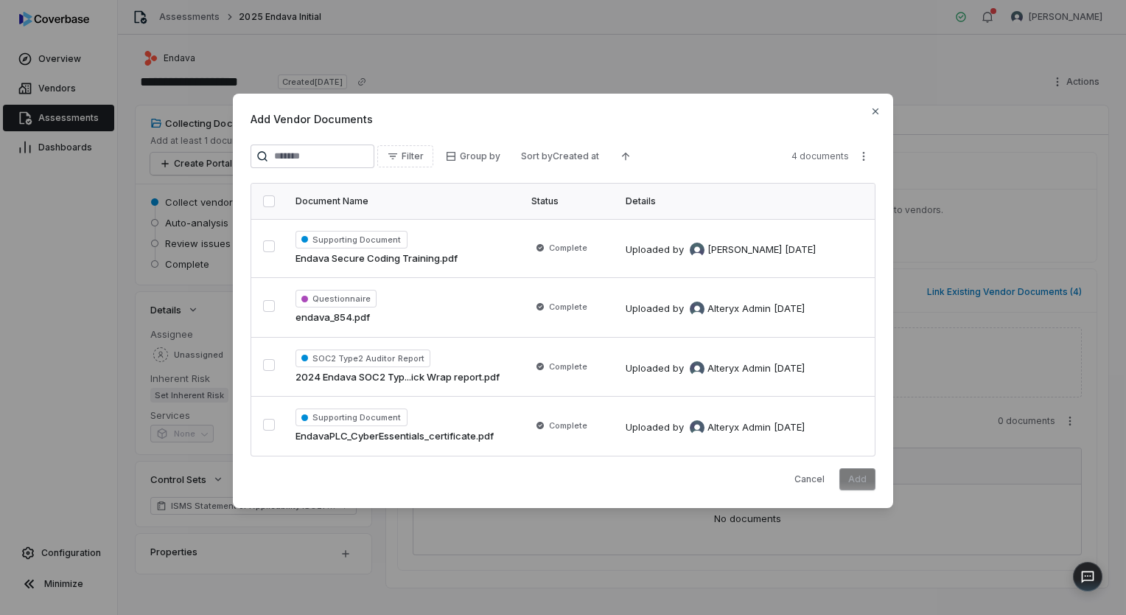
click at [271, 203] on button "button" at bounding box center [269, 201] width 12 height 12
click at [868, 484] on button "Add" at bounding box center [858, 479] width 36 height 22
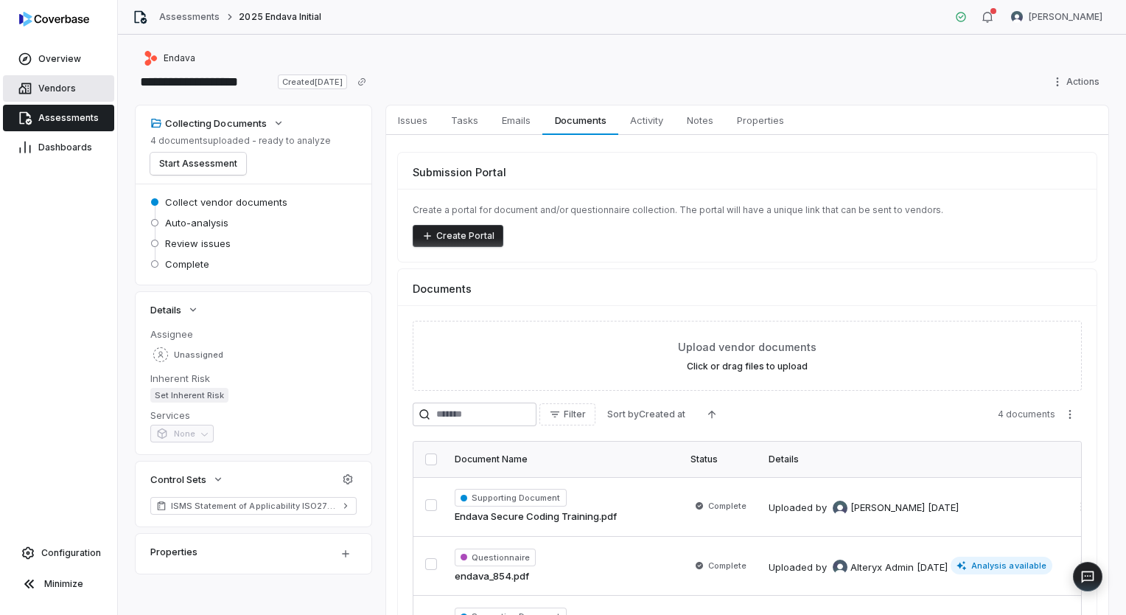
click at [68, 92] on span "Vendors" at bounding box center [57, 89] width 38 height 12
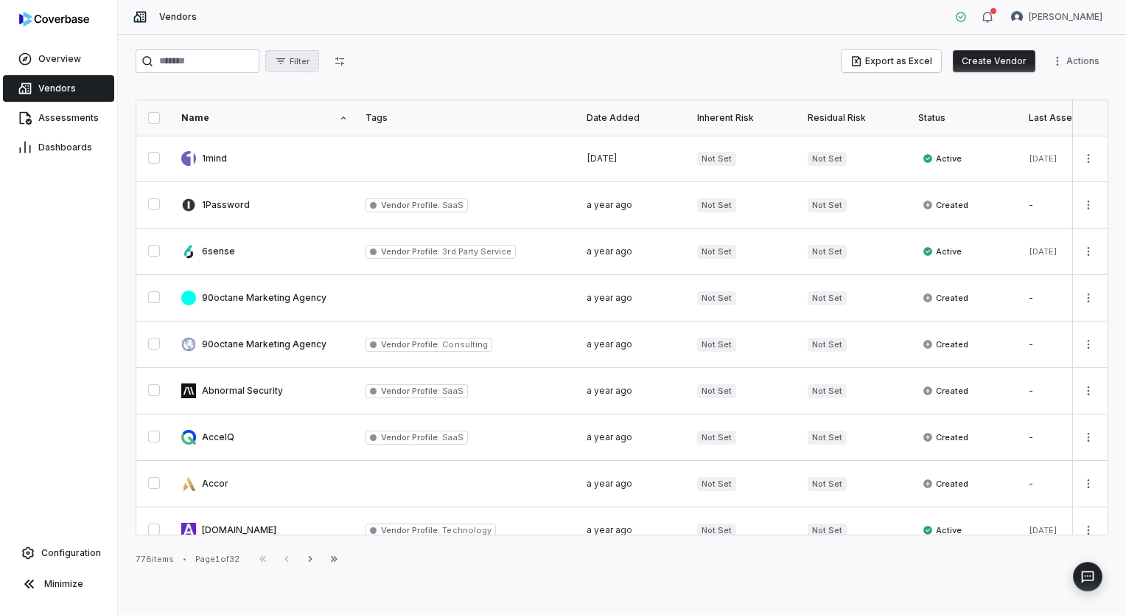
click at [319, 72] on button "Filter" at bounding box center [292, 61] width 54 height 22
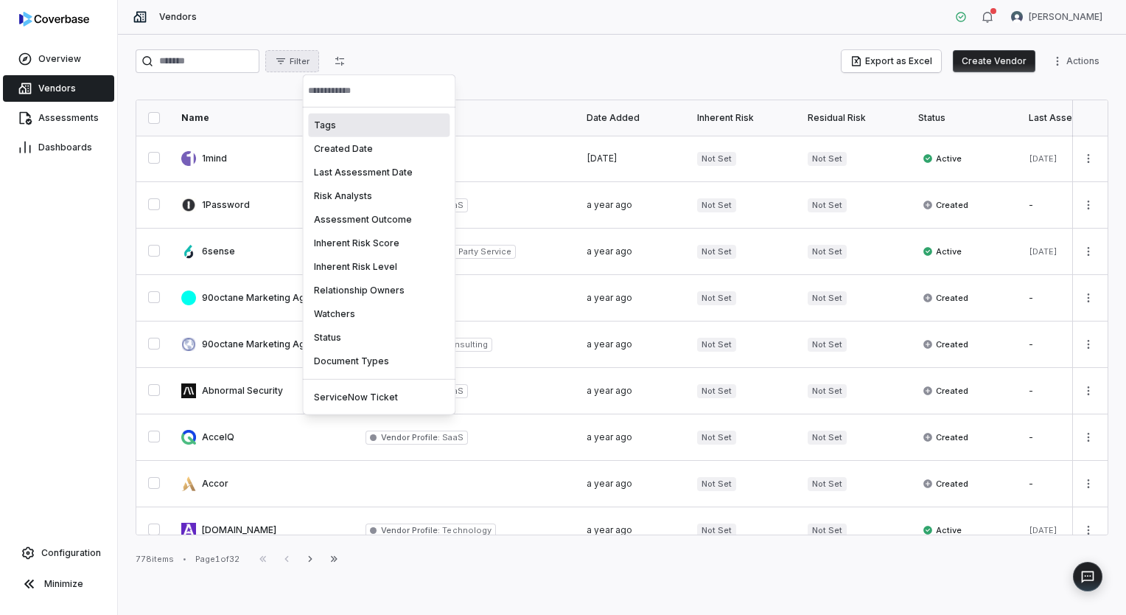
click at [363, 125] on div "Tags" at bounding box center [379, 126] width 142 height 24
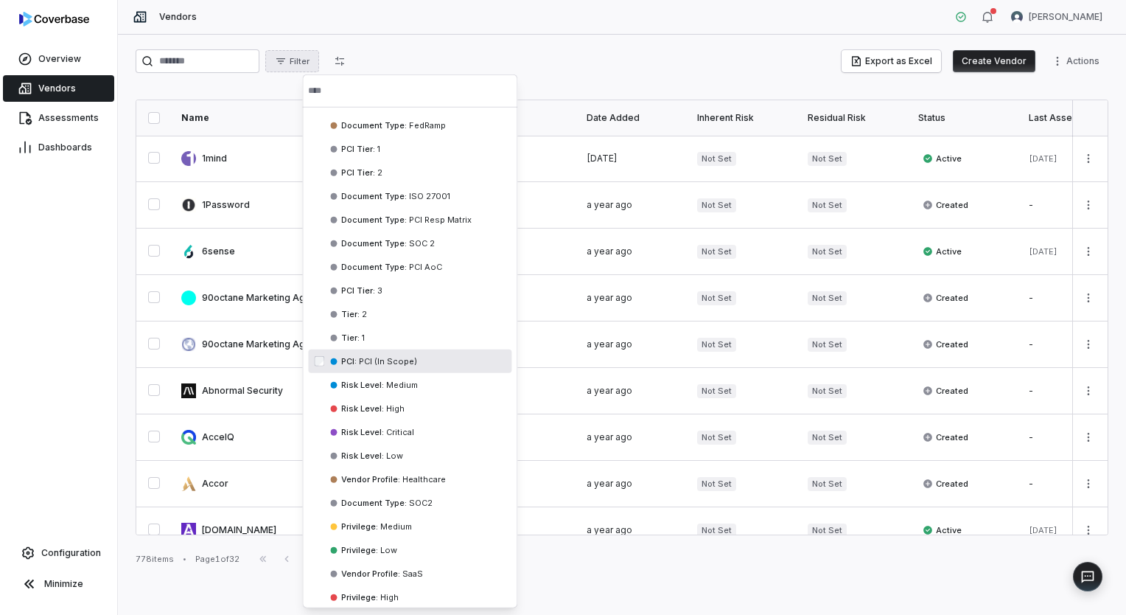
click at [372, 359] on span "PCI (In Scope)" at bounding box center [387, 360] width 60 height 10
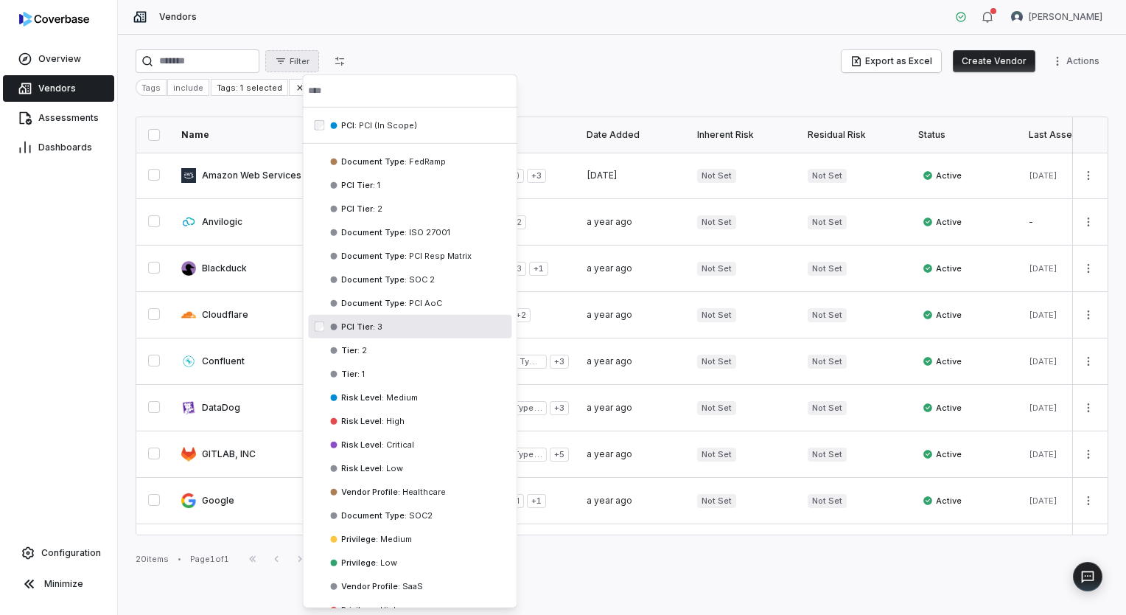
click at [560, 75] on html "Overview Vendors Assessments Dashboards Configuration Minimize Vendors [PERSON_…" at bounding box center [563, 307] width 1126 height 615
